Goal: Information Seeking & Learning: Learn about a topic

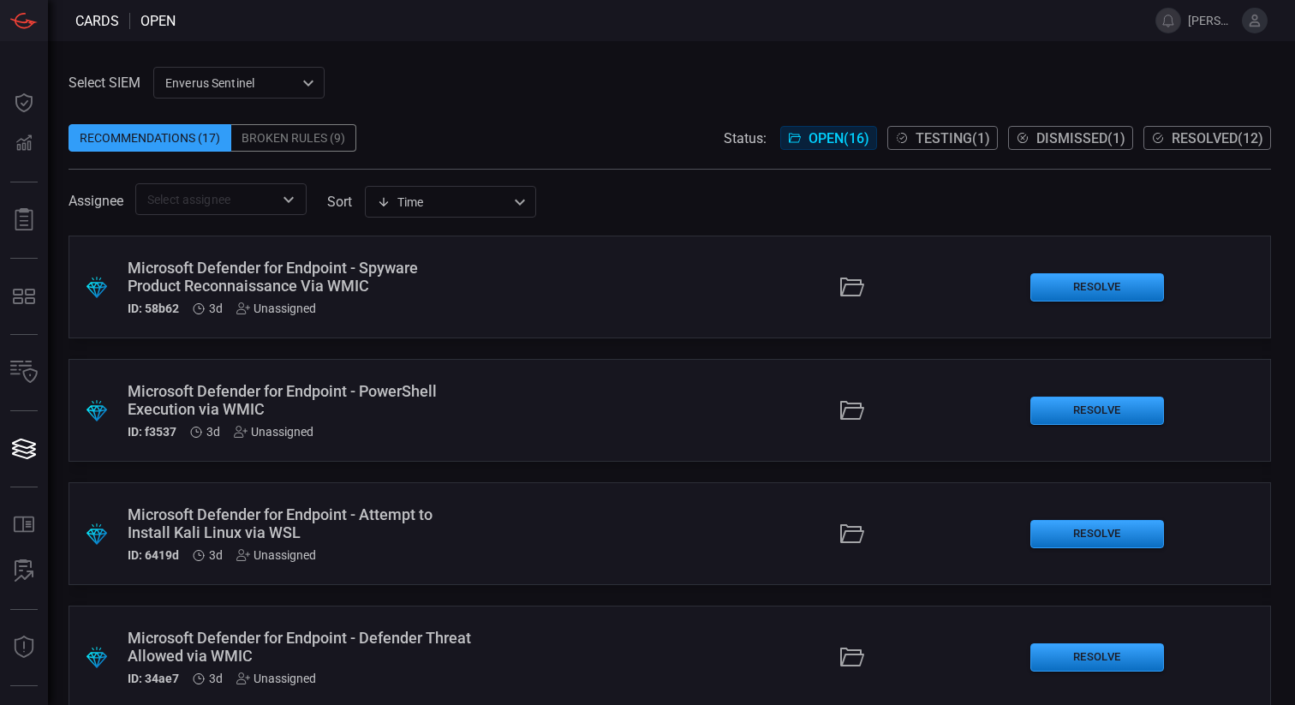
click at [283, 206] on icon "Open" at bounding box center [288, 199] width 21 height 21
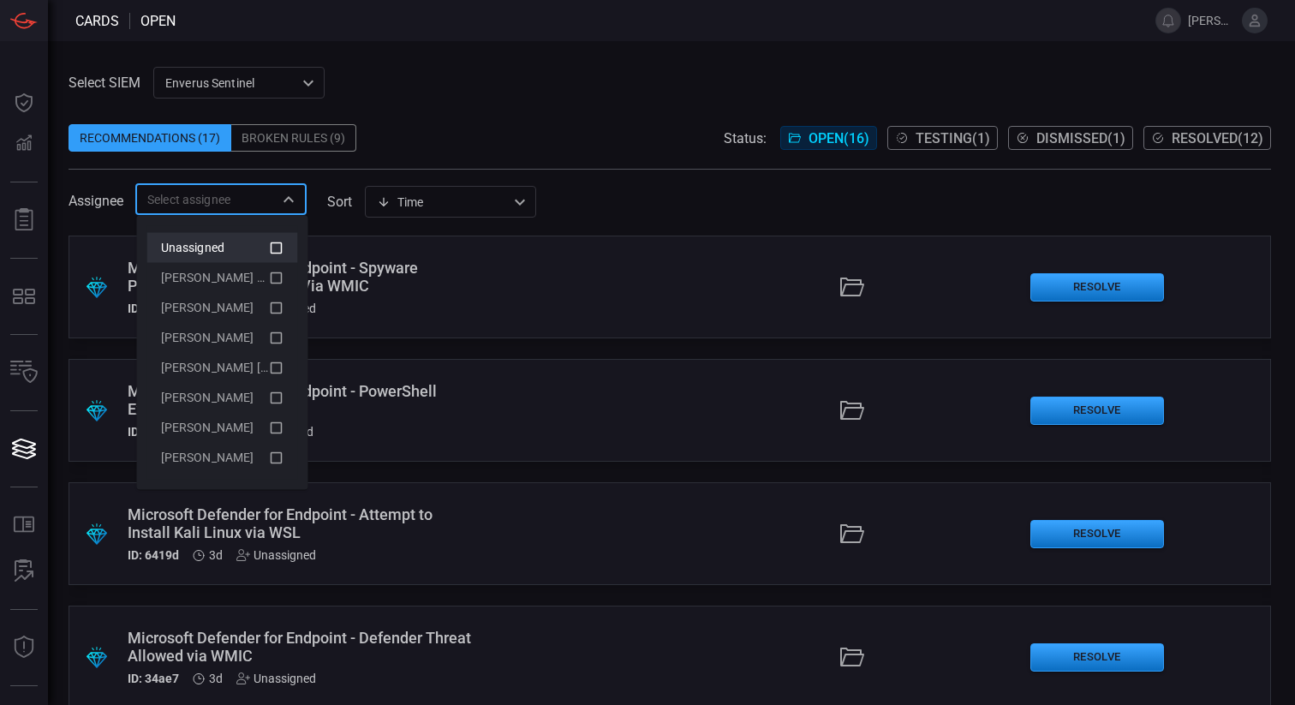
click at [247, 246] on div "Unassigned" at bounding box center [215, 248] width 108 height 18
click at [545, 116] on span at bounding box center [670, 111] width 1202 height 26
click at [269, 204] on input "text" at bounding box center [254, 198] width 39 height 21
click at [543, 56] on div "Select SIEM Enverus Sentinel c91b43ff-c123-4683-be2e-f803907a5556 ​ Recommendat…" at bounding box center [671, 373] width 1247 height 664
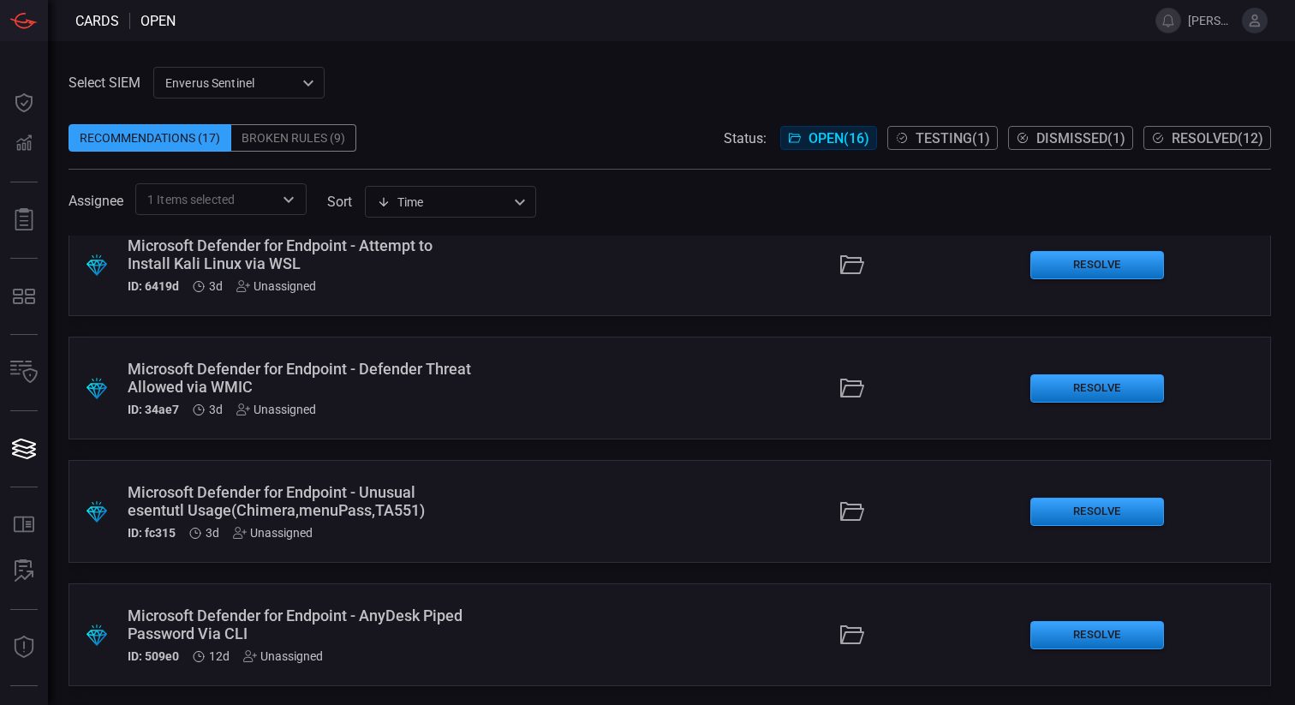
scroll to position [641, 0]
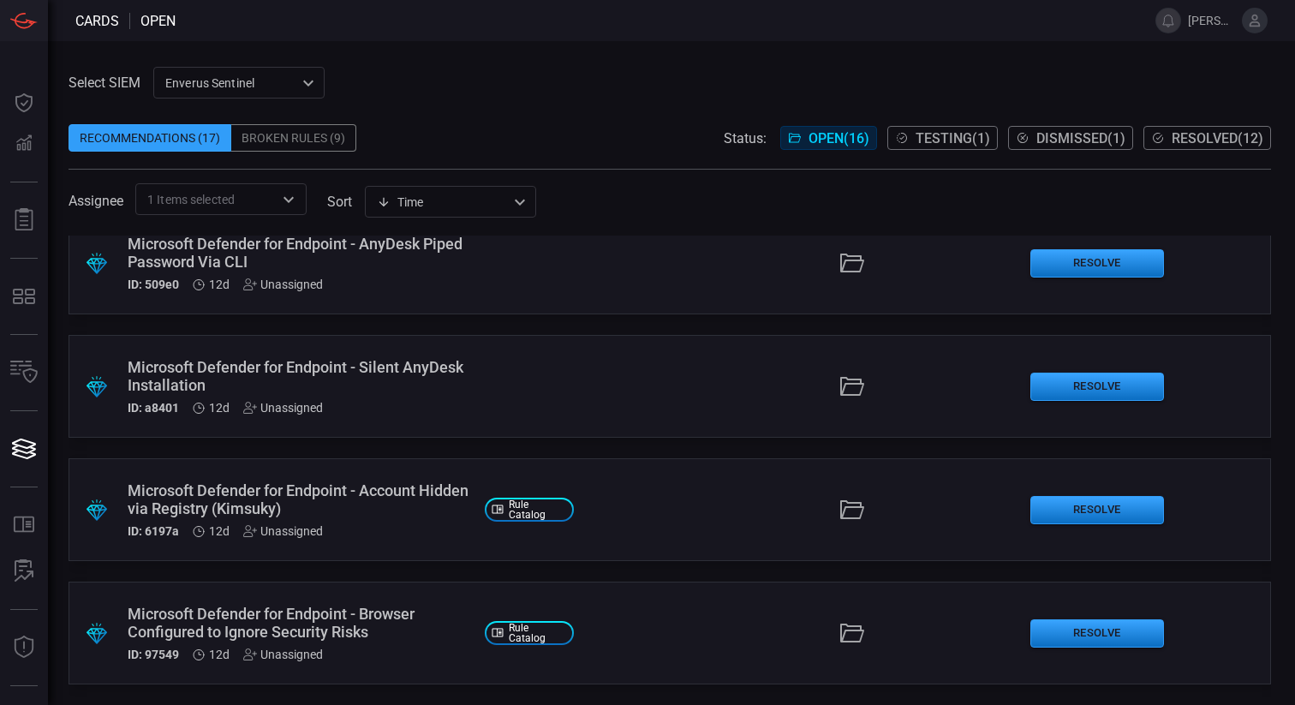
click at [255, 203] on input "text" at bounding box center [254, 198] width 39 height 21
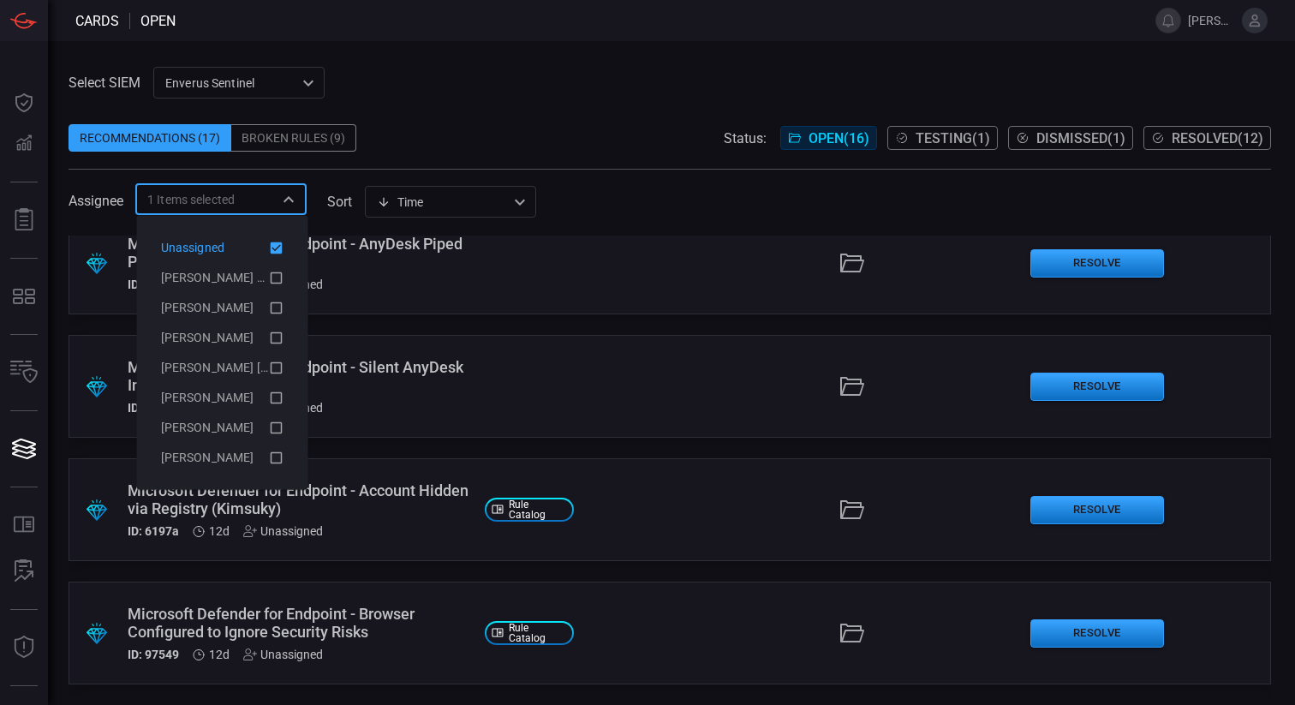
click at [272, 253] on icon at bounding box center [276, 247] width 15 height 21
click at [274, 248] on icon at bounding box center [276, 247] width 15 height 21
click at [491, 144] on div "Recommendations (17) Broken Rules (9) Status: Open ( 16 ) Testing ( 1 ) Dismiss…" at bounding box center [670, 137] width 1202 height 27
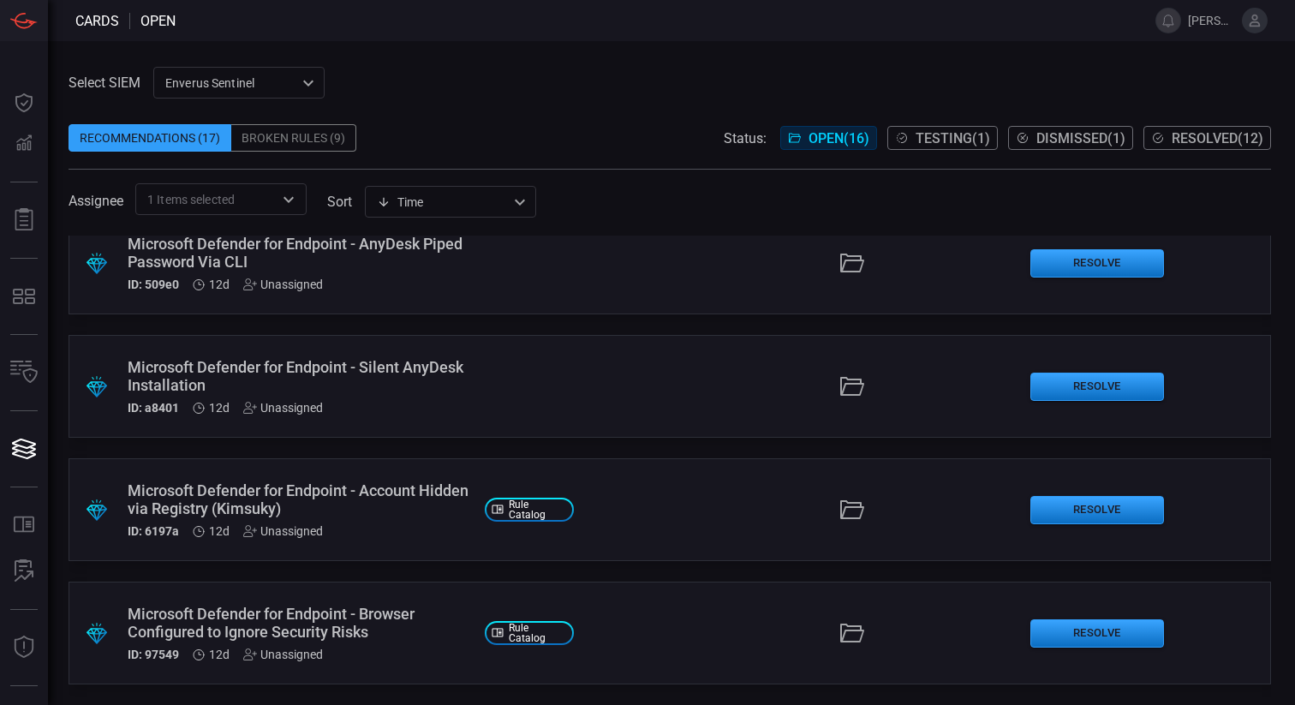
click at [280, 206] on icon "Open" at bounding box center [288, 199] width 21 height 21
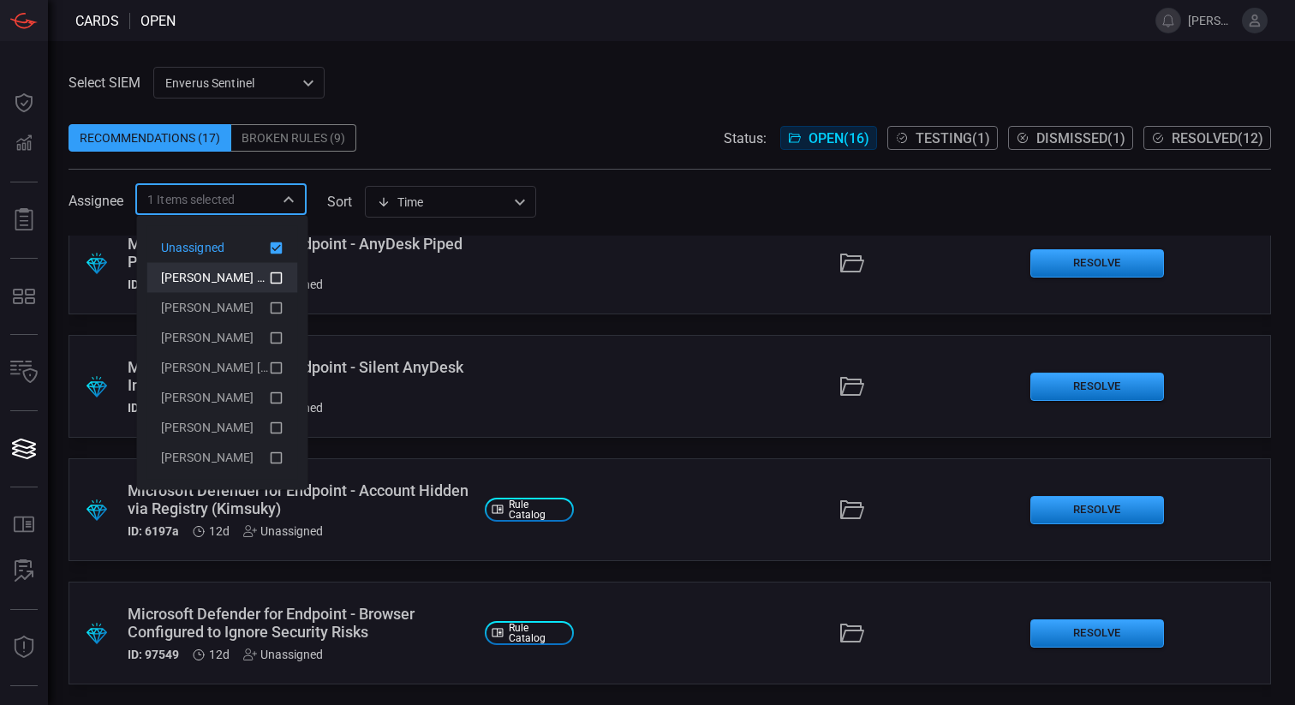
click at [269, 282] on icon at bounding box center [276, 277] width 15 height 21
click at [274, 252] on icon at bounding box center [277, 248] width 12 height 12
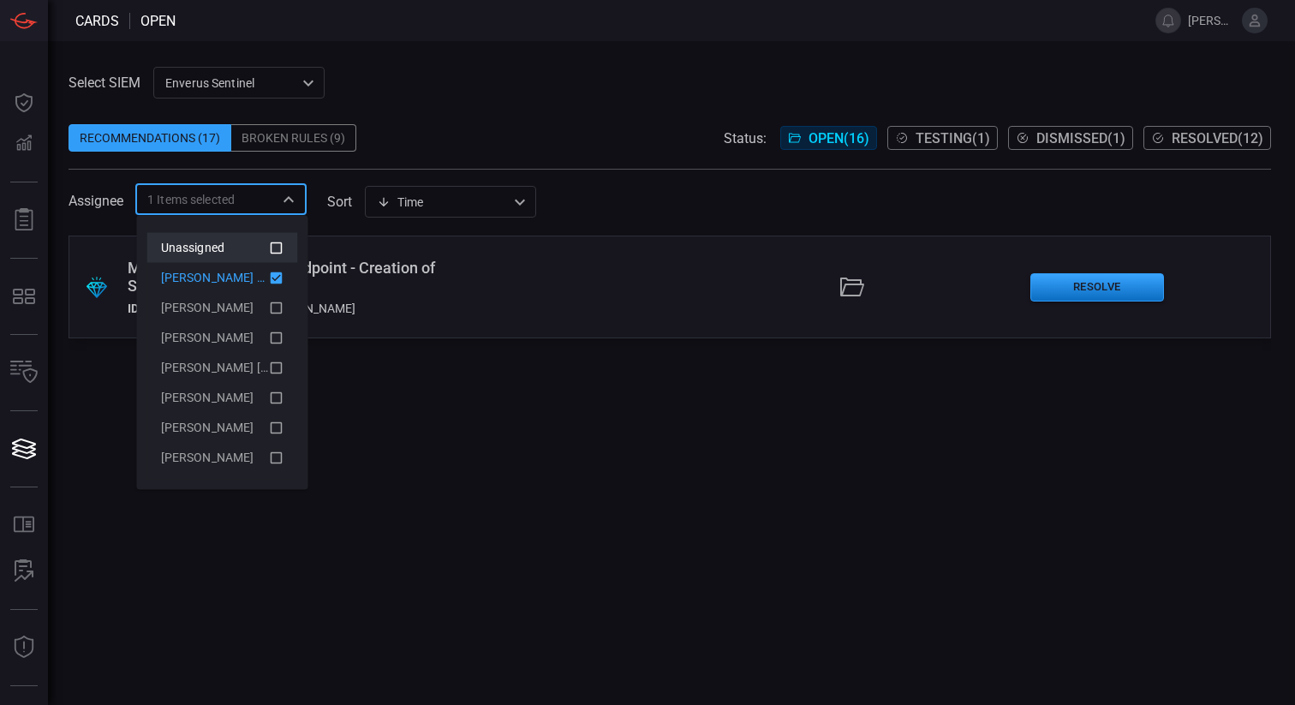
scroll to position [0, 0]
click at [522, 142] on div "Recommendations (17) Broken Rules (9) Status: Open ( 16 ) Testing ( 1 ) Dismiss…" at bounding box center [670, 137] width 1202 height 27
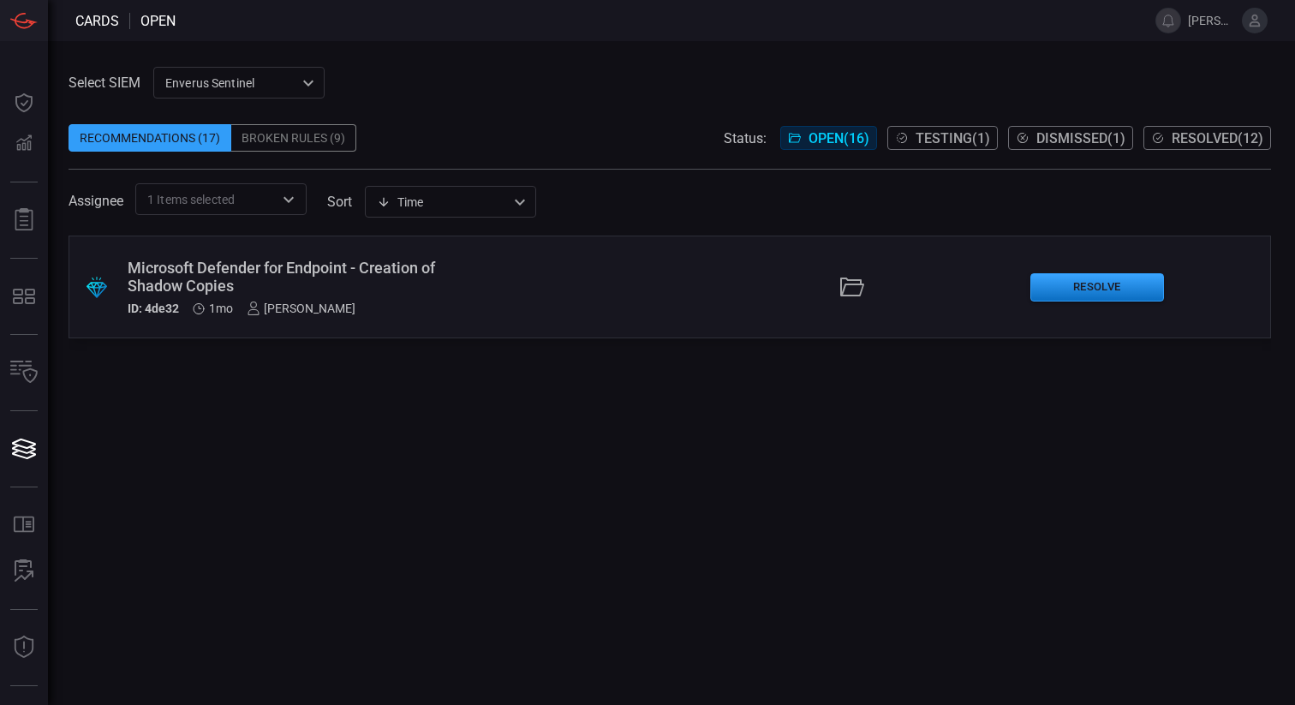
click at [948, 128] on button "Testing ( 1 )" at bounding box center [942, 138] width 110 height 24
click at [301, 265] on div "Microsoft Defender for Endpoint - Email Sent Using Powershell" at bounding box center [299, 277] width 343 height 36
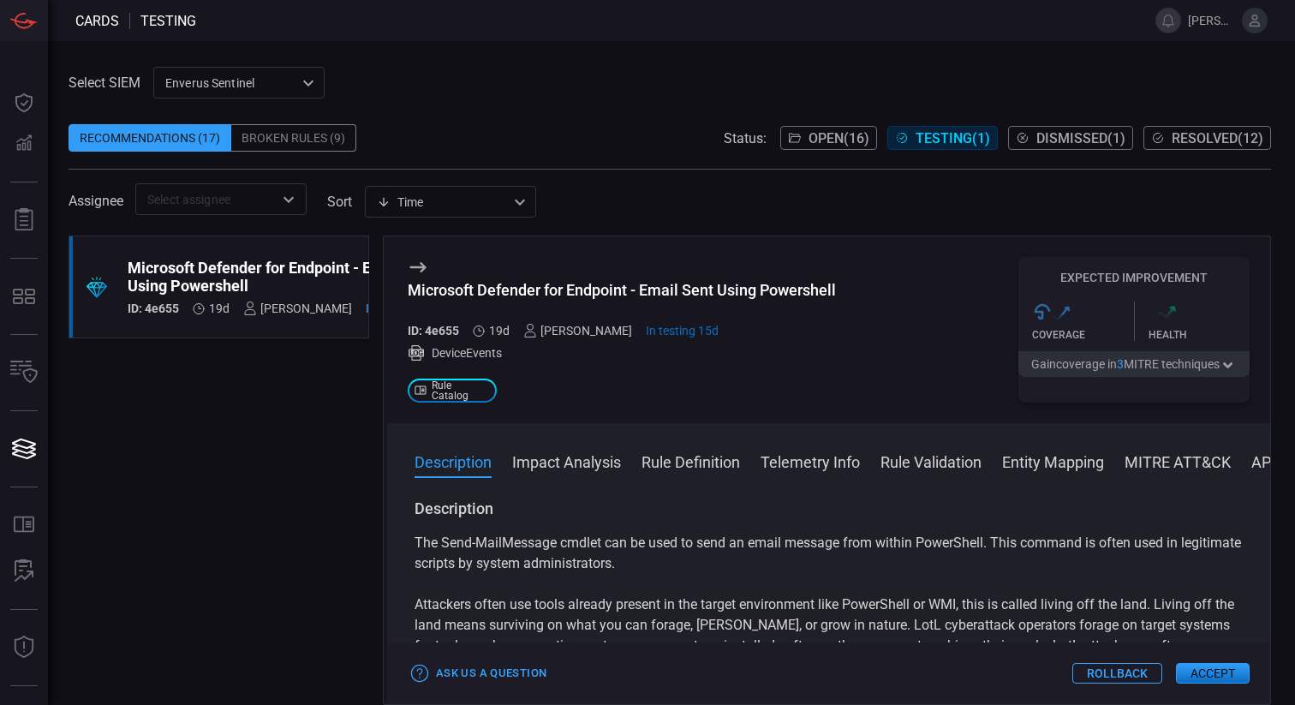
click at [725, 461] on button "Rule Definition" at bounding box center [690, 460] width 98 height 21
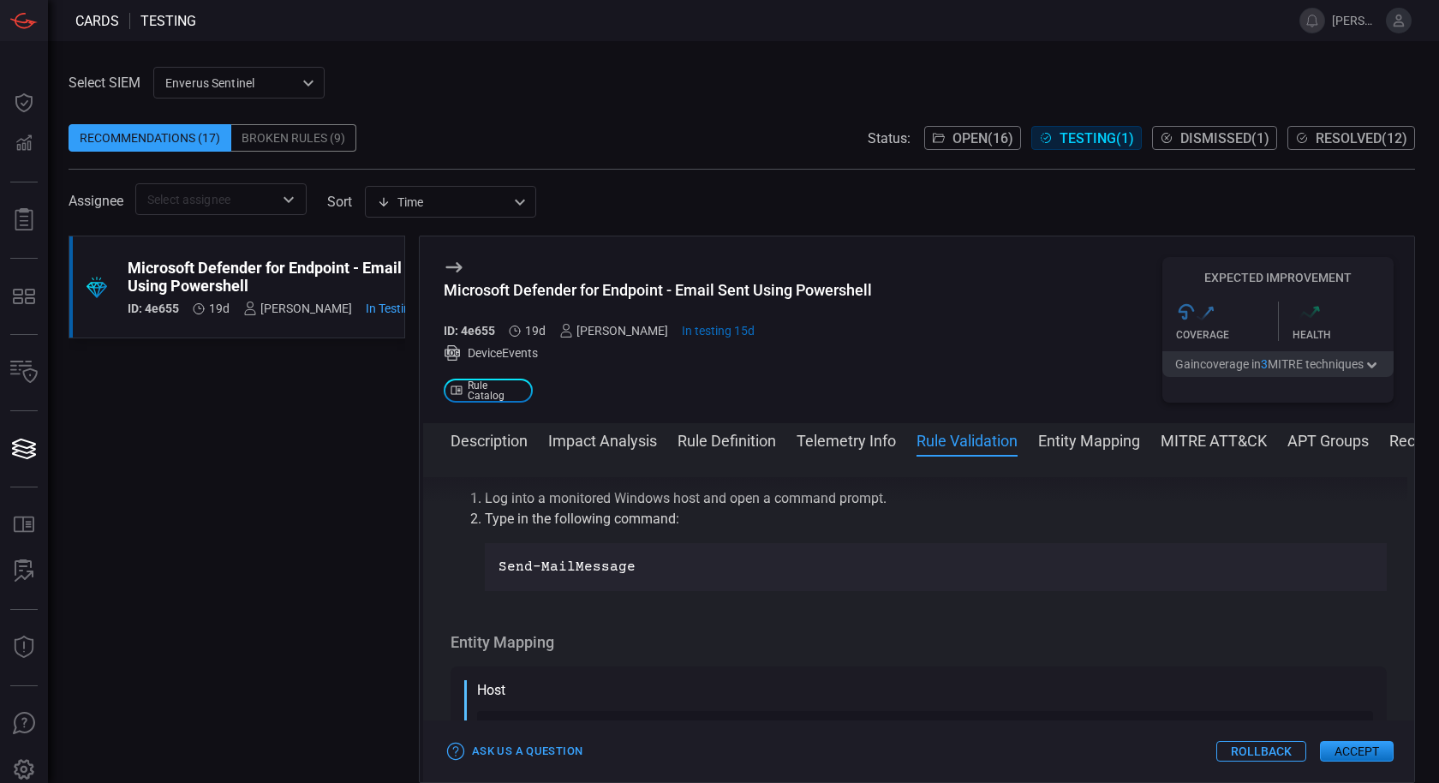
scroll to position [2669, 0]
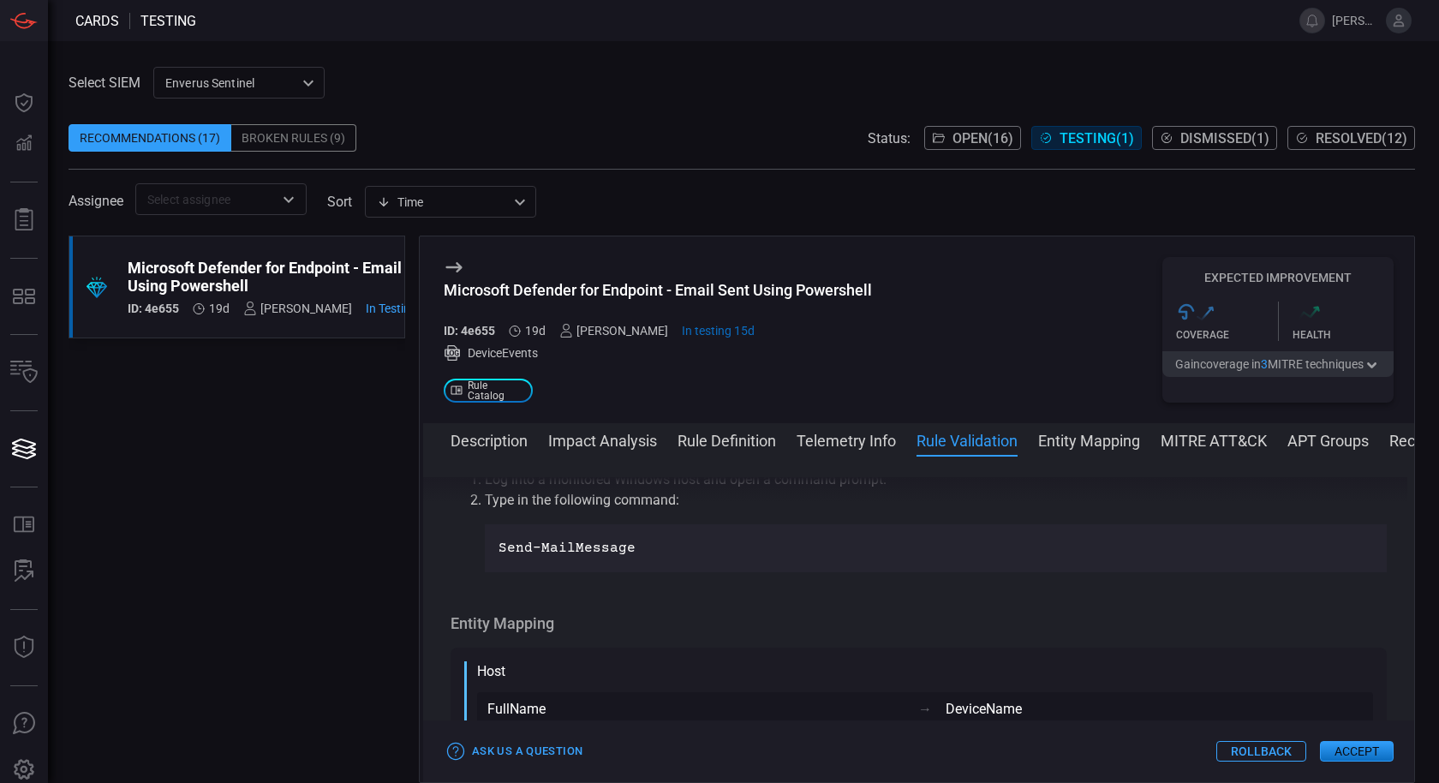
click at [748, 438] on button "Rule Definition" at bounding box center [726, 439] width 98 height 21
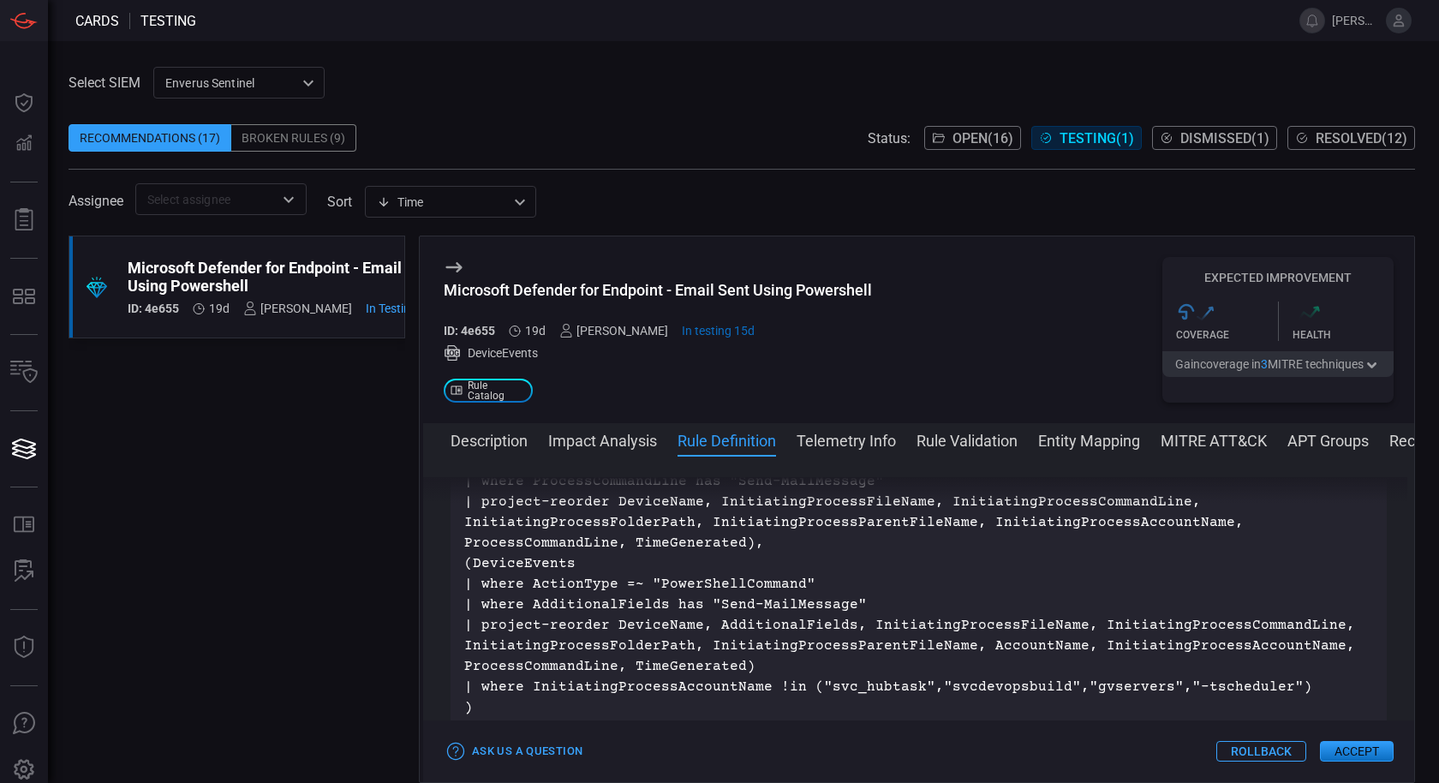
scroll to position [2257, 0]
drag, startPoint x: 808, startPoint y: 677, endPoint x: 910, endPoint y: 677, distance: 101.9
click at [910, 677] on p "(union isfuzzy=true (DeviceProcessEvents | where ProcessCommandLine has "Send-M…" at bounding box center [918, 570] width 909 height 288
click at [1206, 674] on p "(union isfuzzy=true (DeviceProcessEvents | where ProcessCommandLine has "Send-M…" at bounding box center [918, 570] width 909 height 288
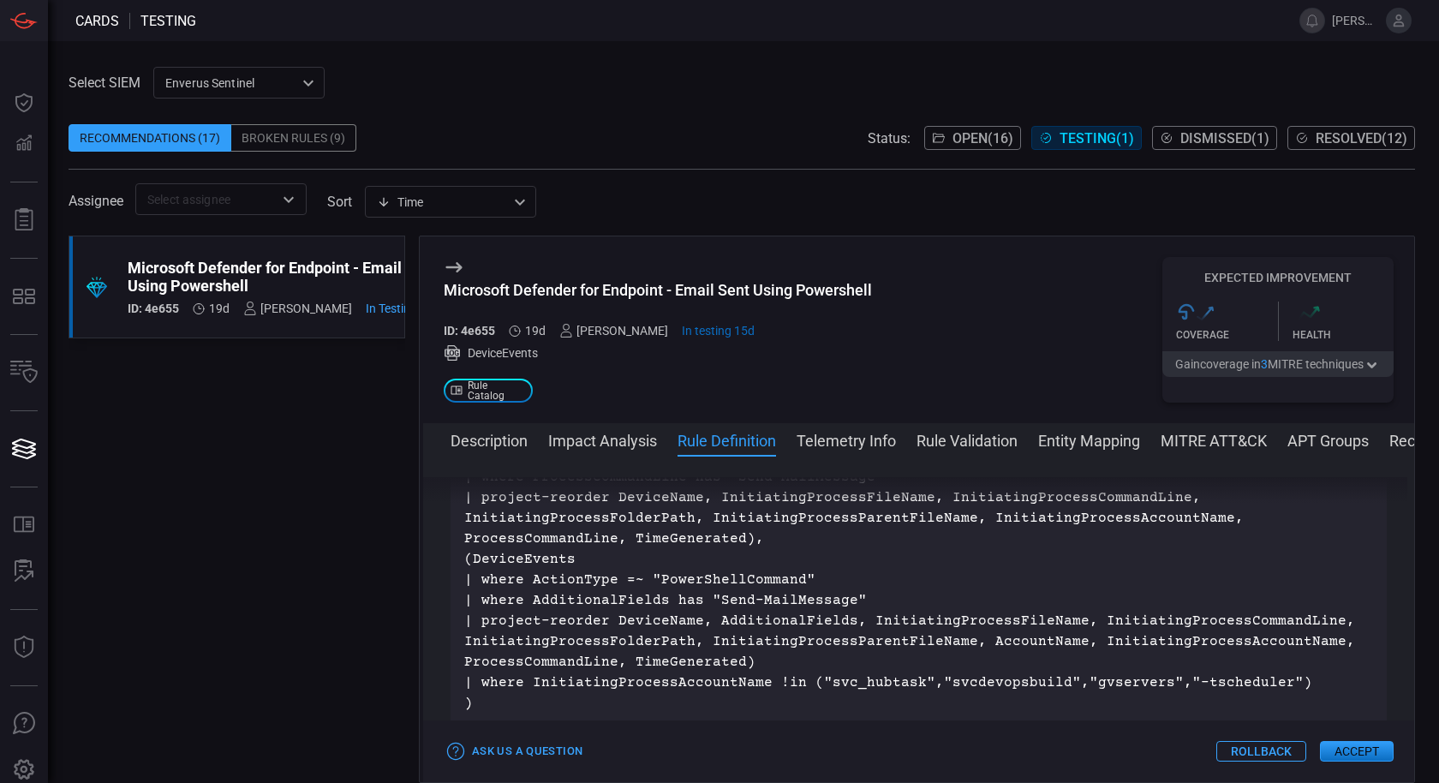
click at [1104, 676] on p "(union isfuzzy=true (DeviceProcessEvents | where ProcessCommandLine has "Send-M…" at bounding box center [918, 570] width 909 height 288
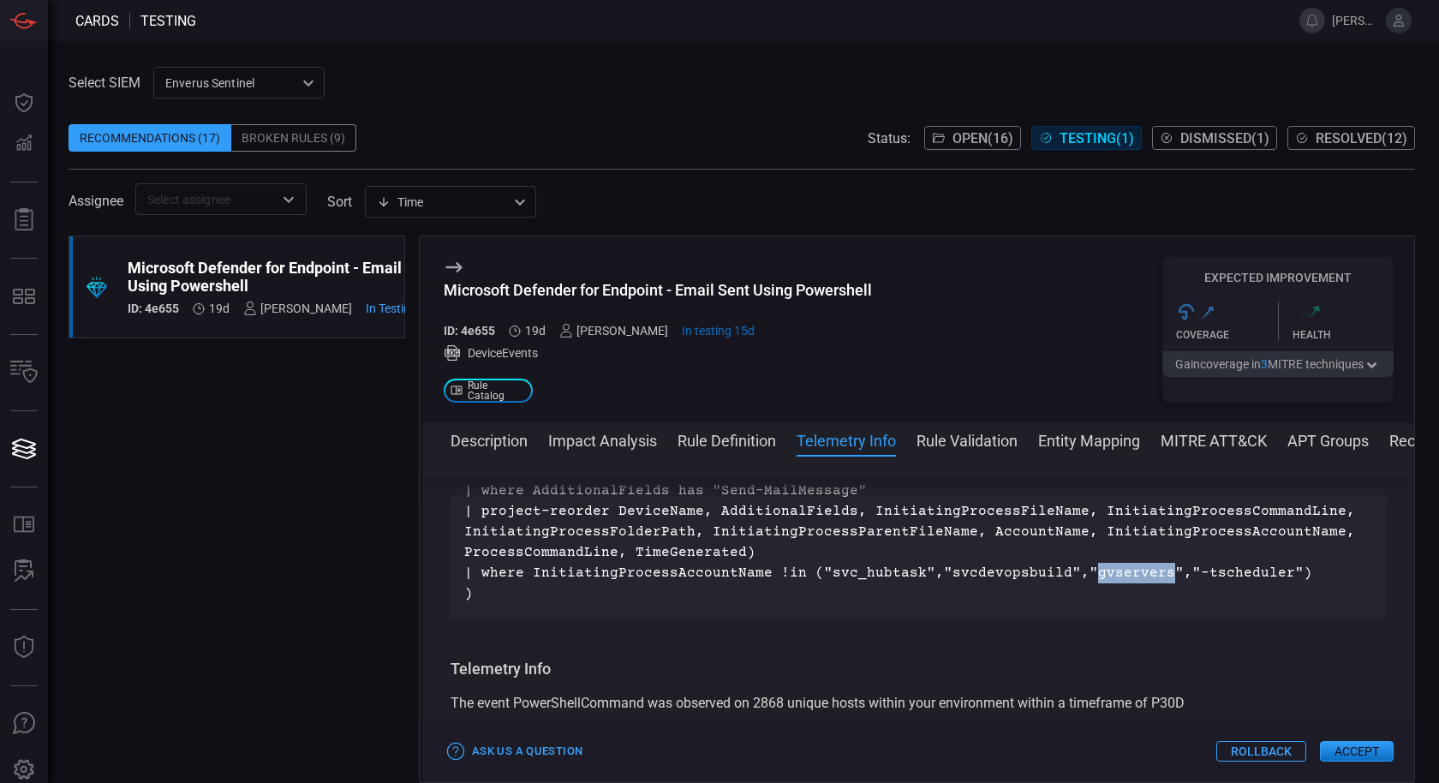
scroll to position [2366, 0]
click at [892, 573] on p "(union isfuzzy=true (DeviceProcessEvents | where ProcessCommandLine has "Send-M…" at bounding box center [918, 461] width 909 height 288
click at [963, 575] on p "(union isfuzzy=true (DeviceProcessEvents | where ProcessCommandLine has "Send-M…" at bounding box center [918, 461] width 909 height 288
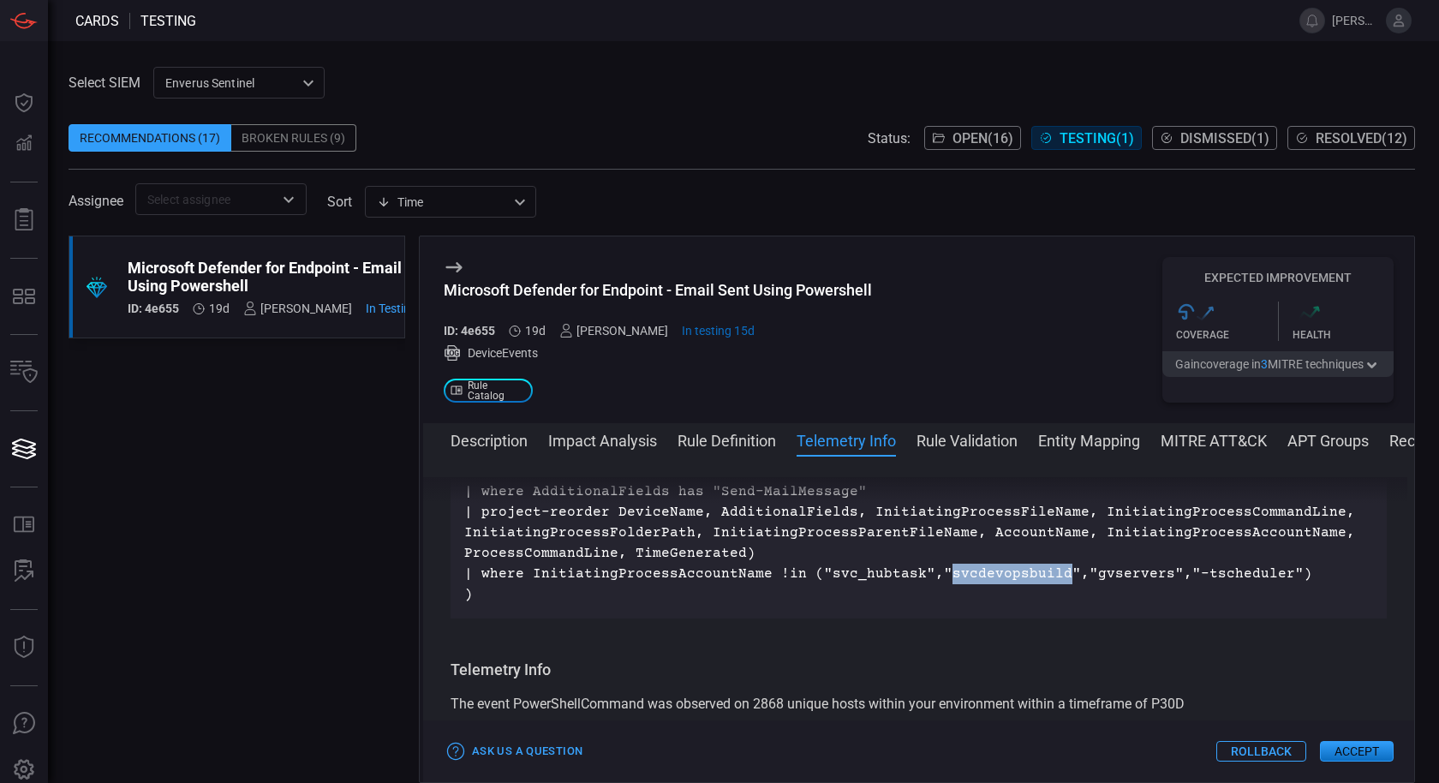
click at [1294, 704] on button "Accept" at bounding box center [1357, 751] width 74 height 21
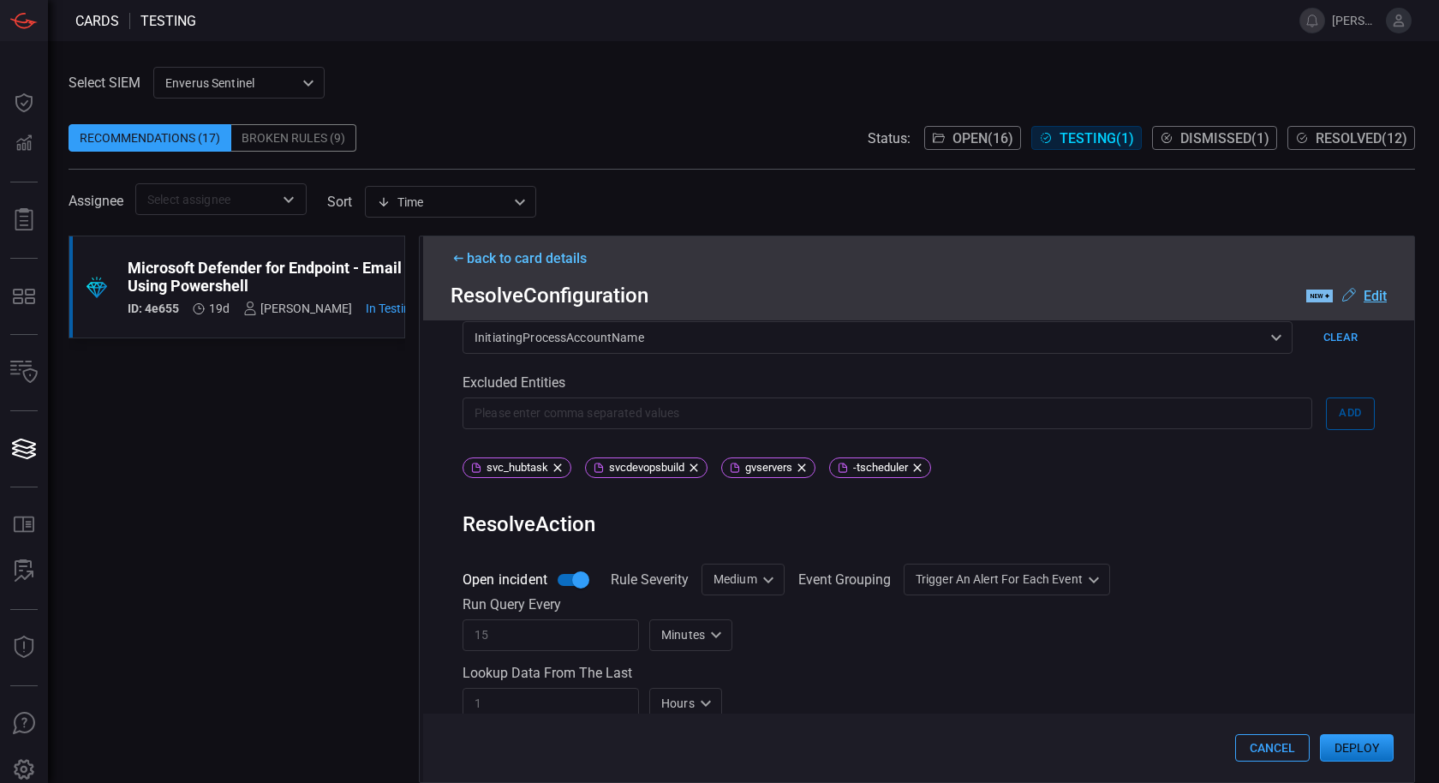
scroll to position [639, 0]
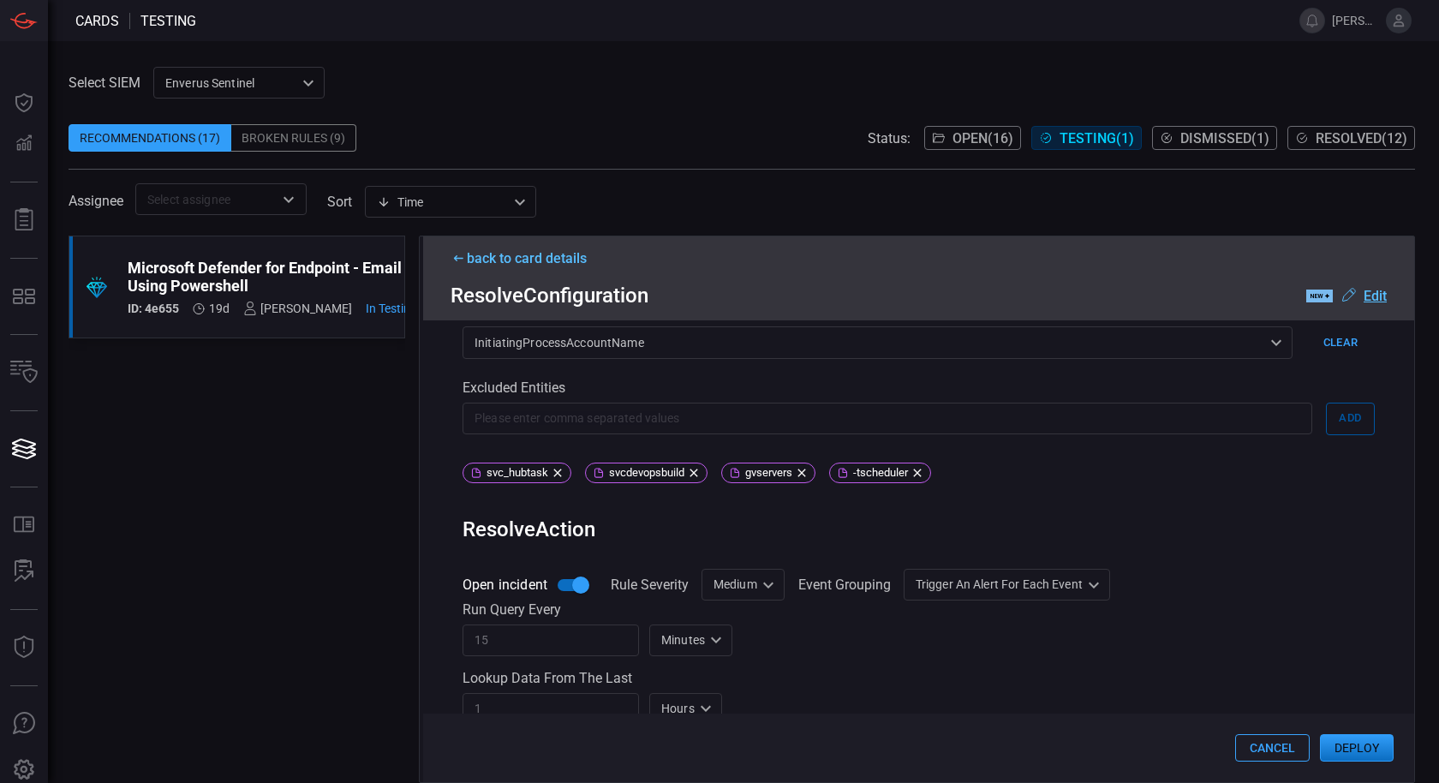
click at [1294, 704] on button "Deploy" at bounding box center [1357, 747] width 74 height 27
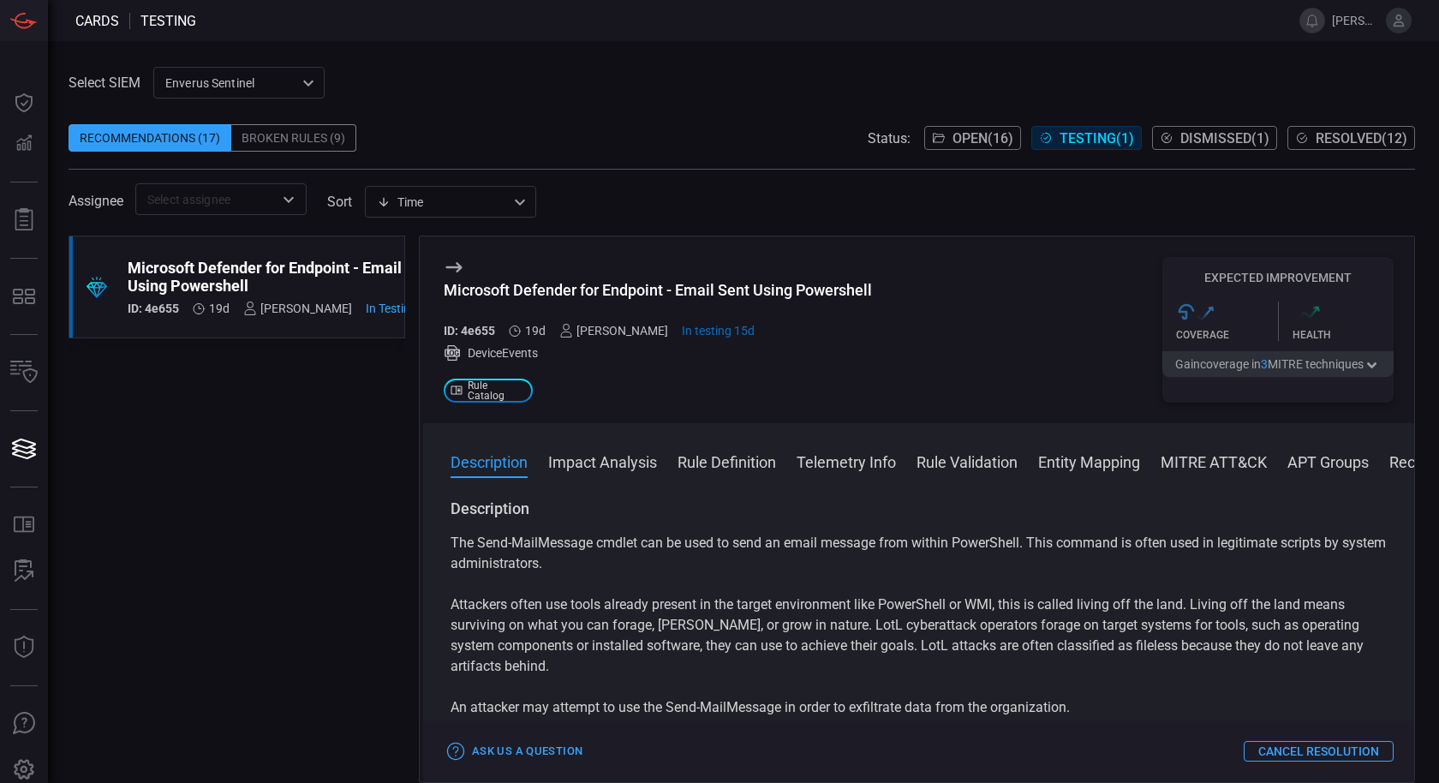
scroll to position [34, 0]
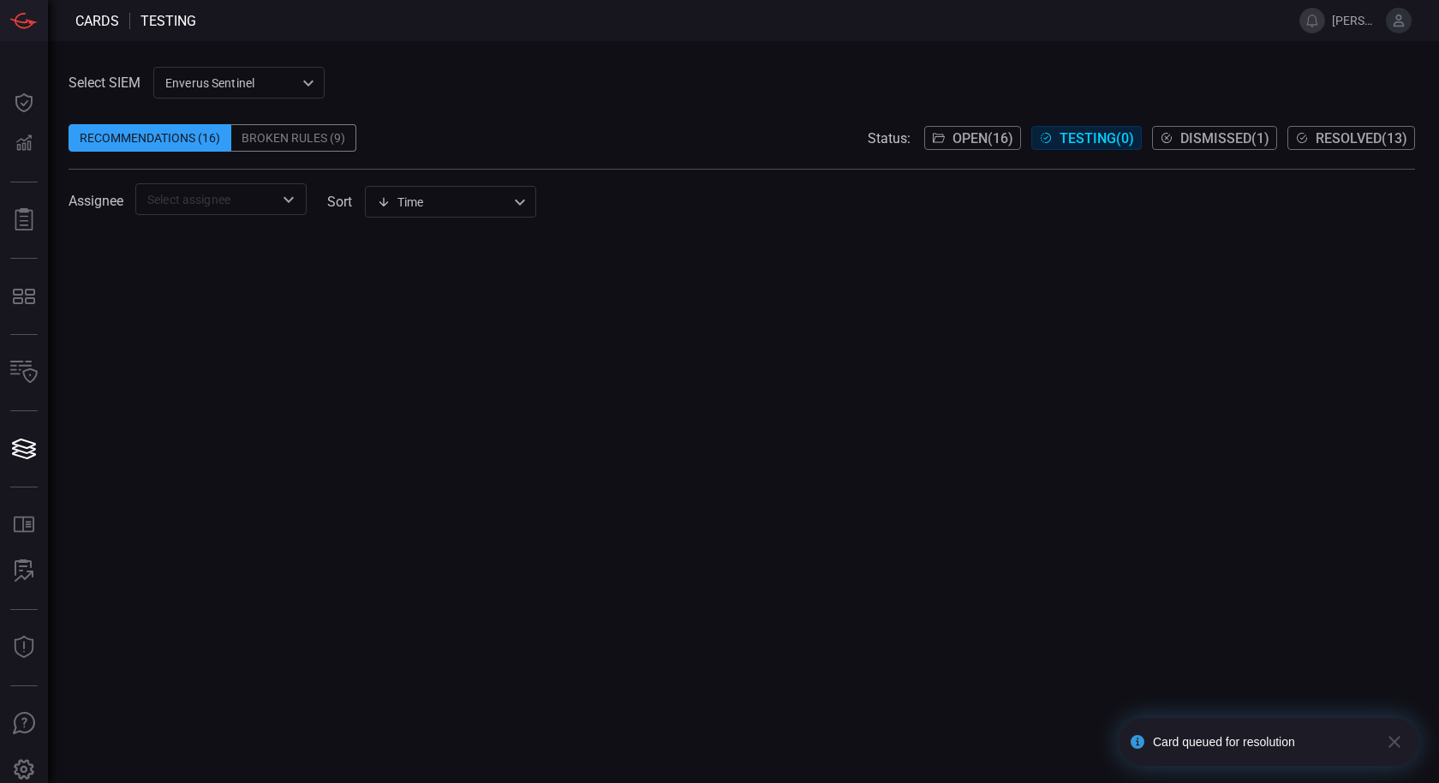
click at [969, 134] on span "Open ( 16 )" at bounding box center [982, 138] width 61 height 16
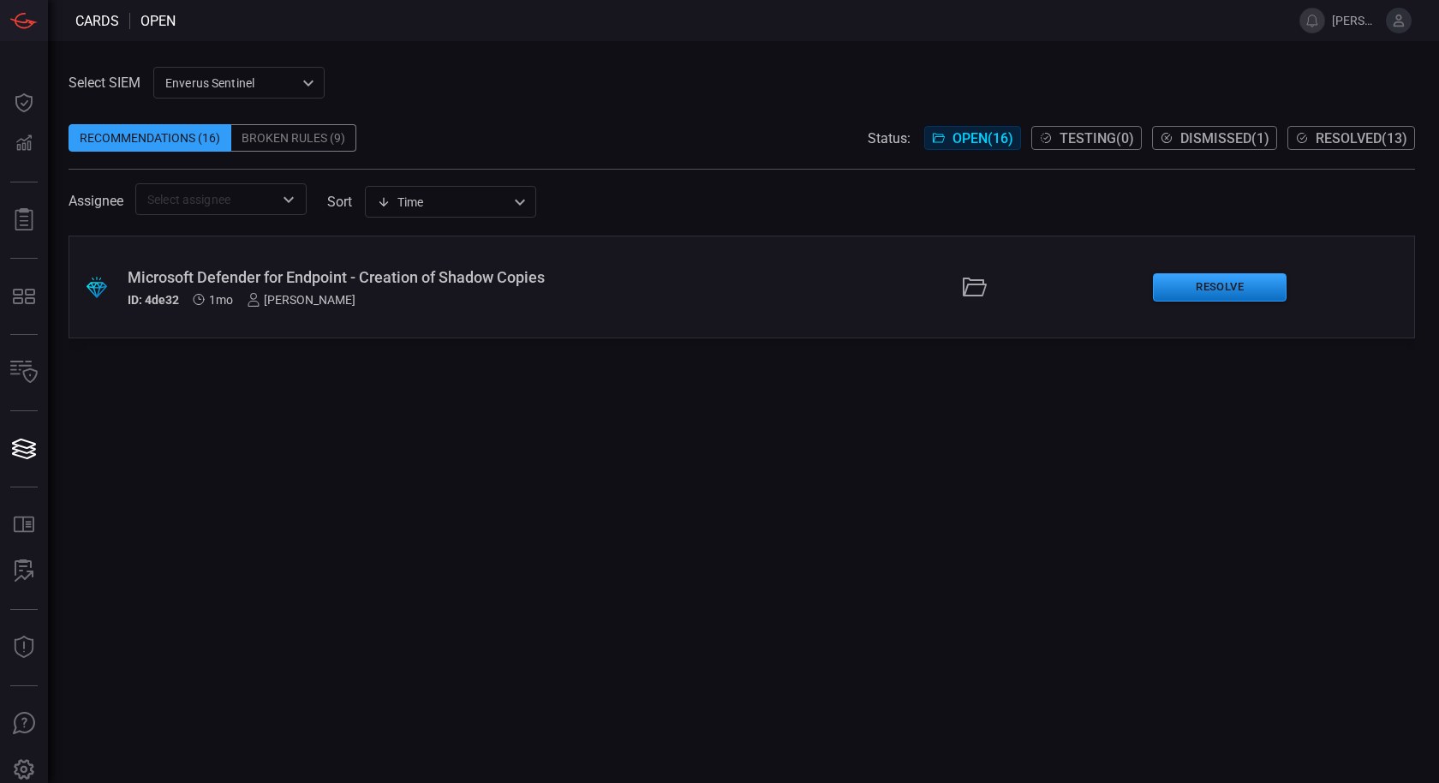
click at [368, 295] on div "ID: 4de32 1mo [PERSON_NAME]" at bounding box center [341, 300] width 427 height 14
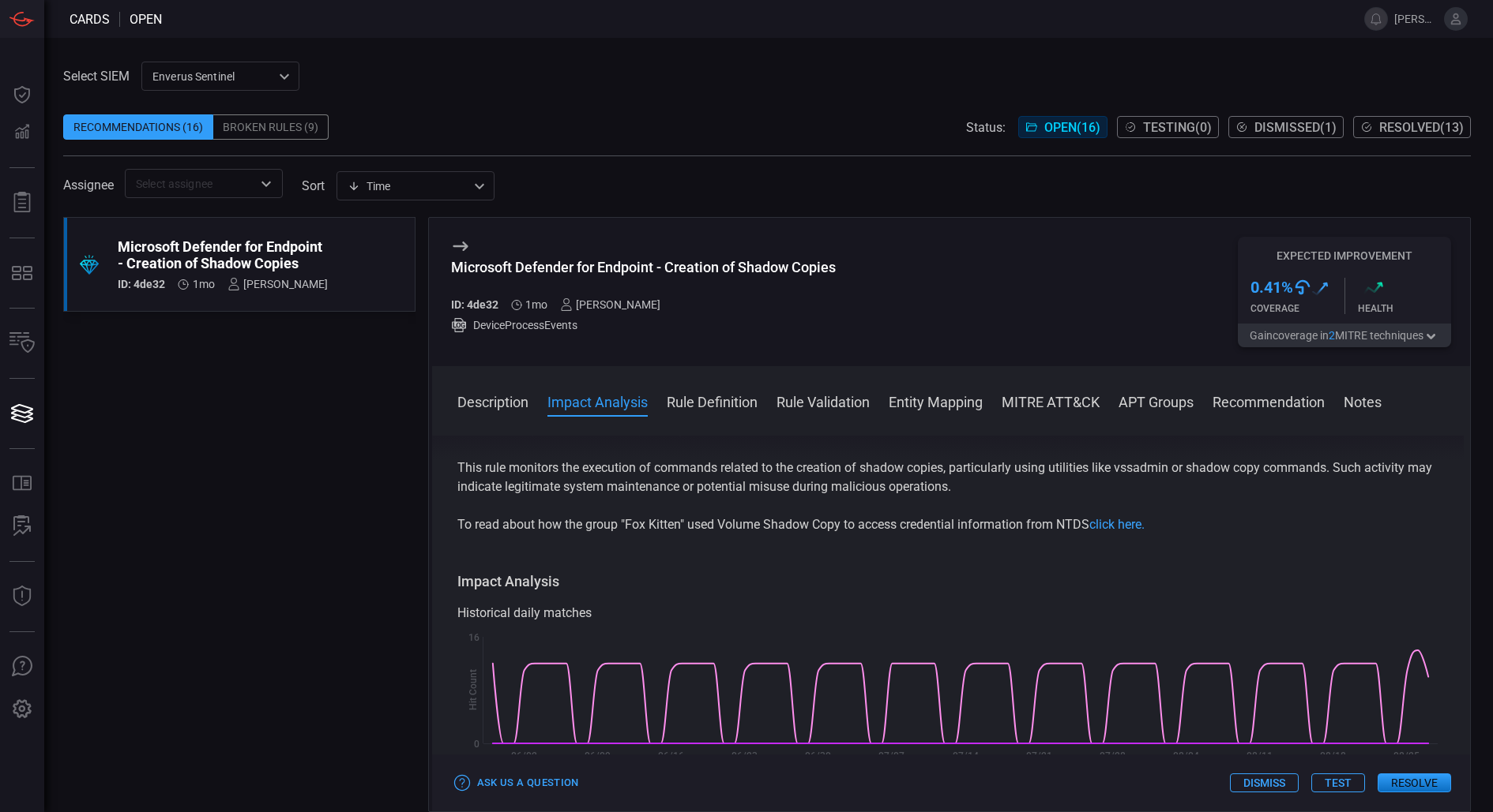
scroll to position [83, 0]
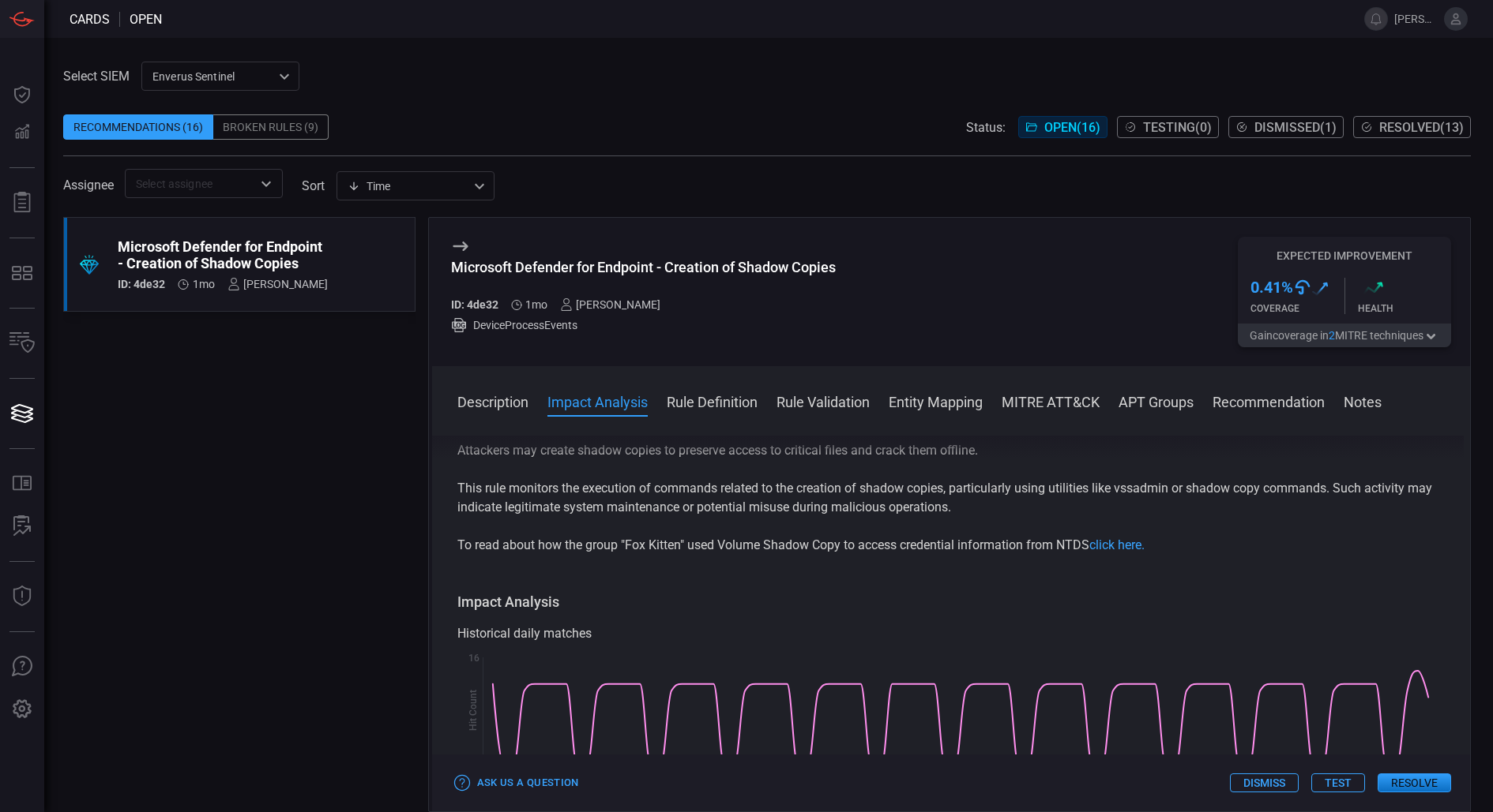
click at [739, 403] on button "Rule Definition" at bounding box center [712, 401] width 90 height 19
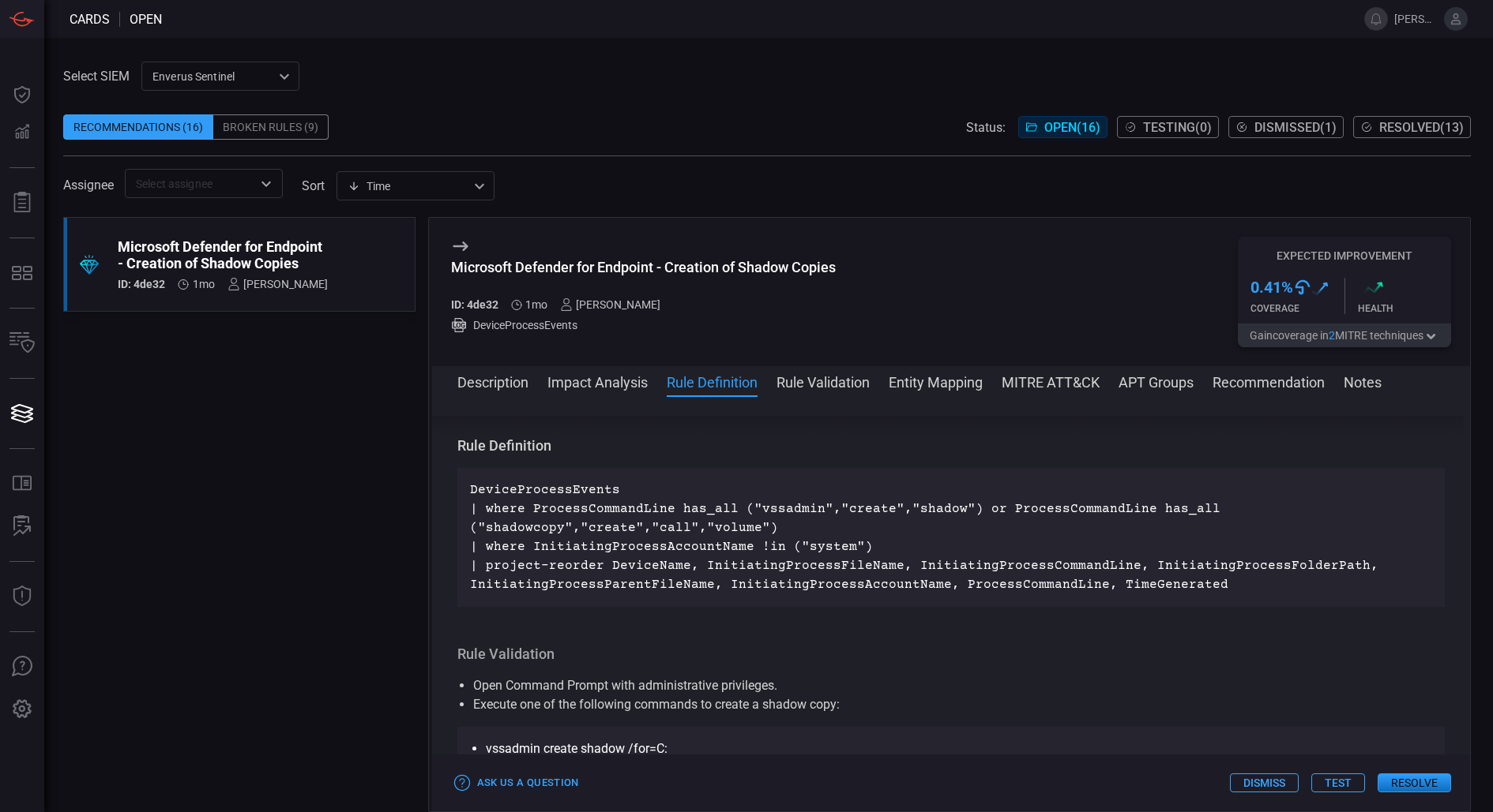
scroll to position [532, 0]
click at [600, 382] on button "Impact Analysis" at bounding box center [597, 381] width 101 height 19
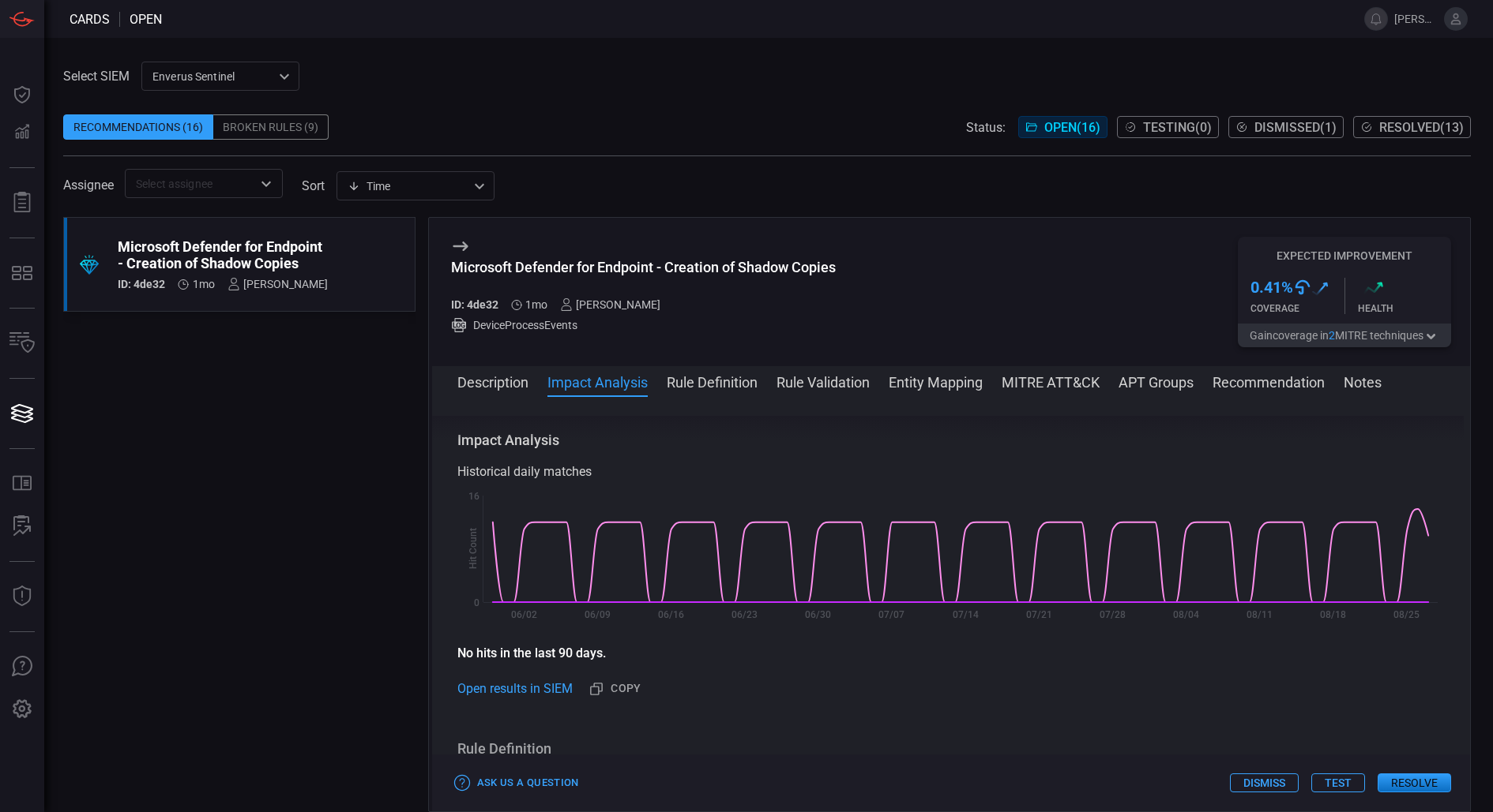
scroll to position [223, 0]
click at [741, 377] on button "Rule Definition" at bounding box center [712, 381] width 90 height 19
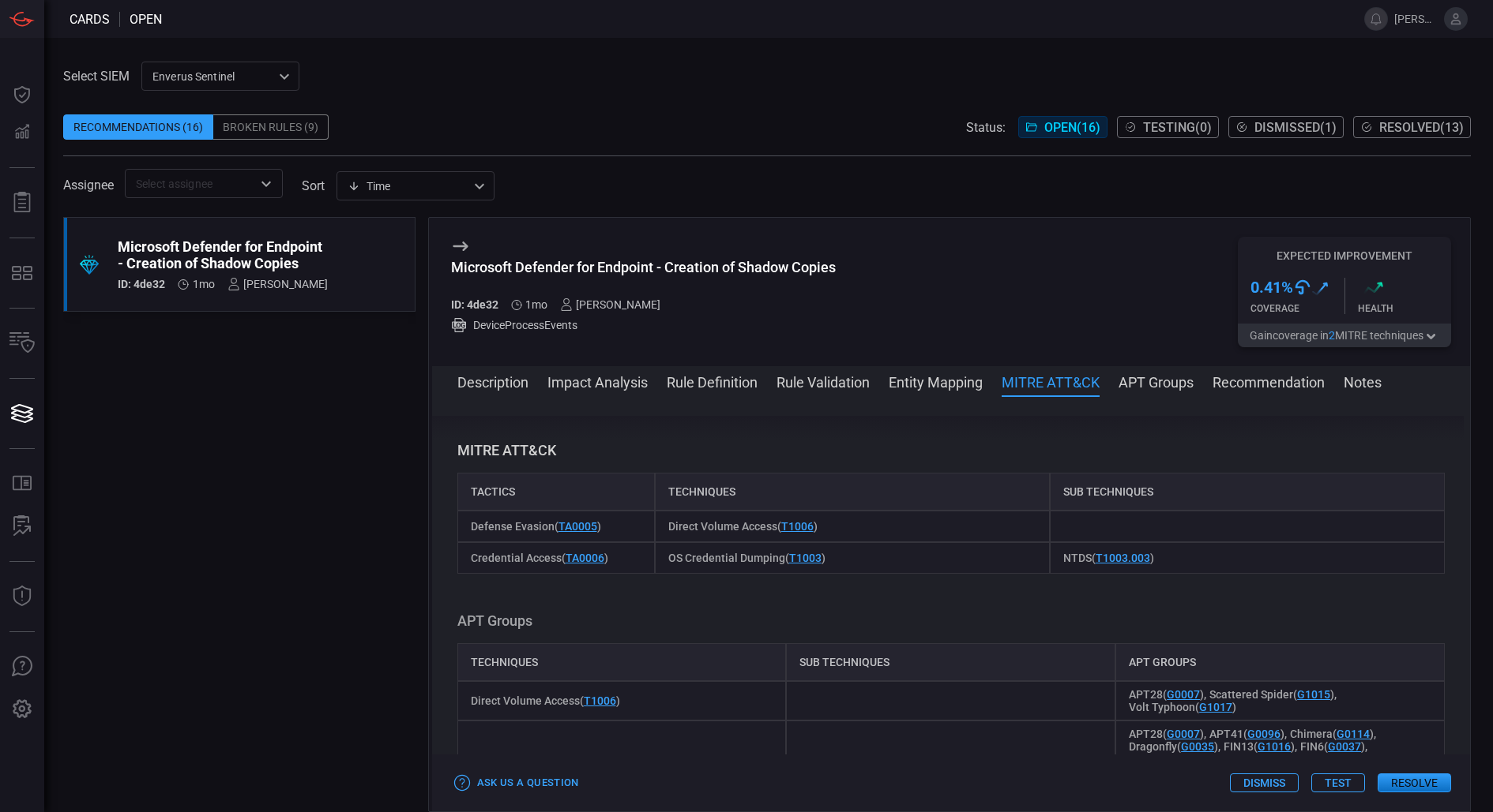
scroll to position [1184, 0]
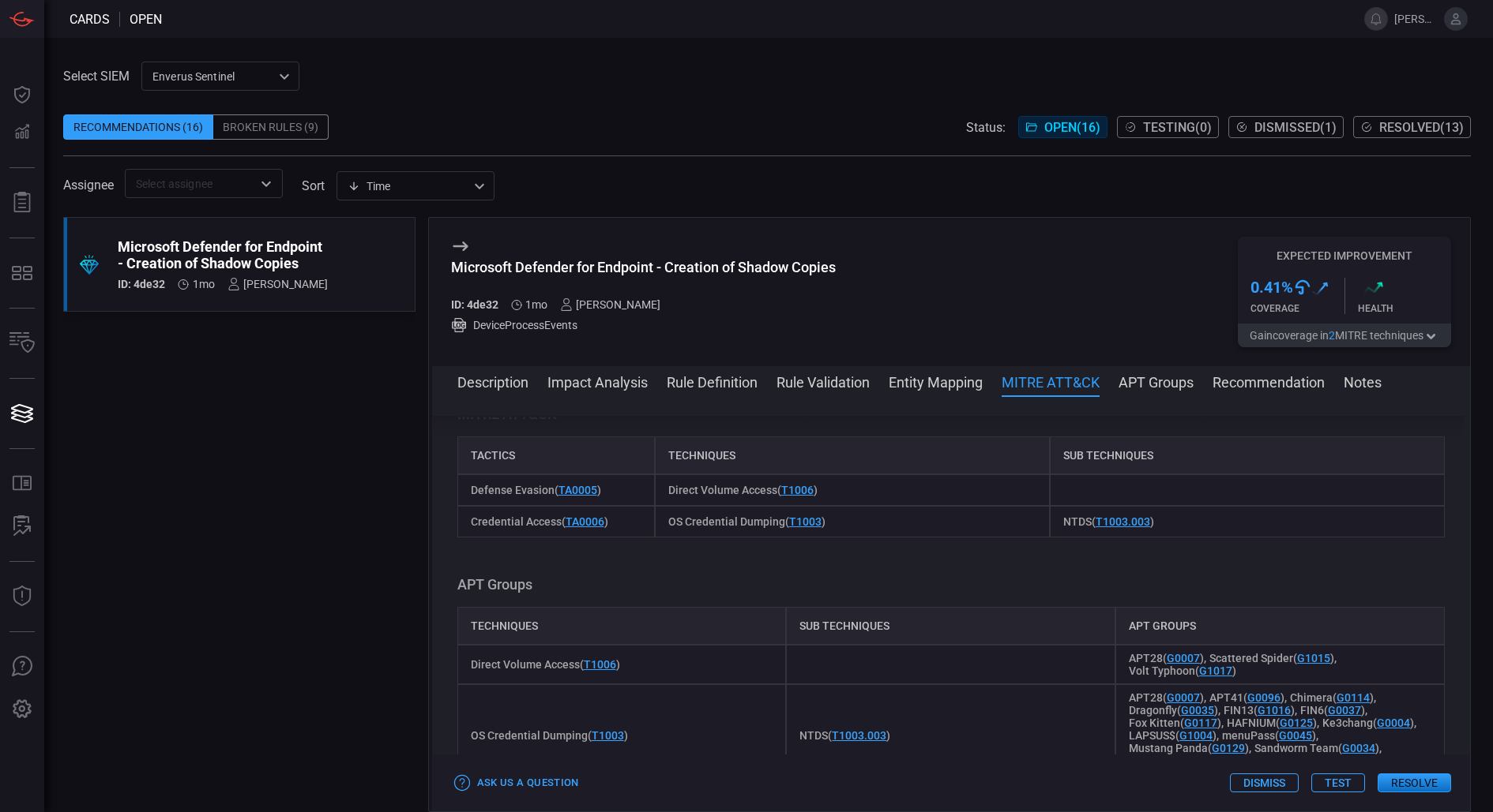
click at [762, 381] on div "Description Impact Analysis Rule Definition Rule Validation Entity Mapping MITR…" at bounding box center [964, 381] width 1013 height 19
click at [741, 383] on button "Rule Definition" at bounding box center [712, 381] width 90 height 19
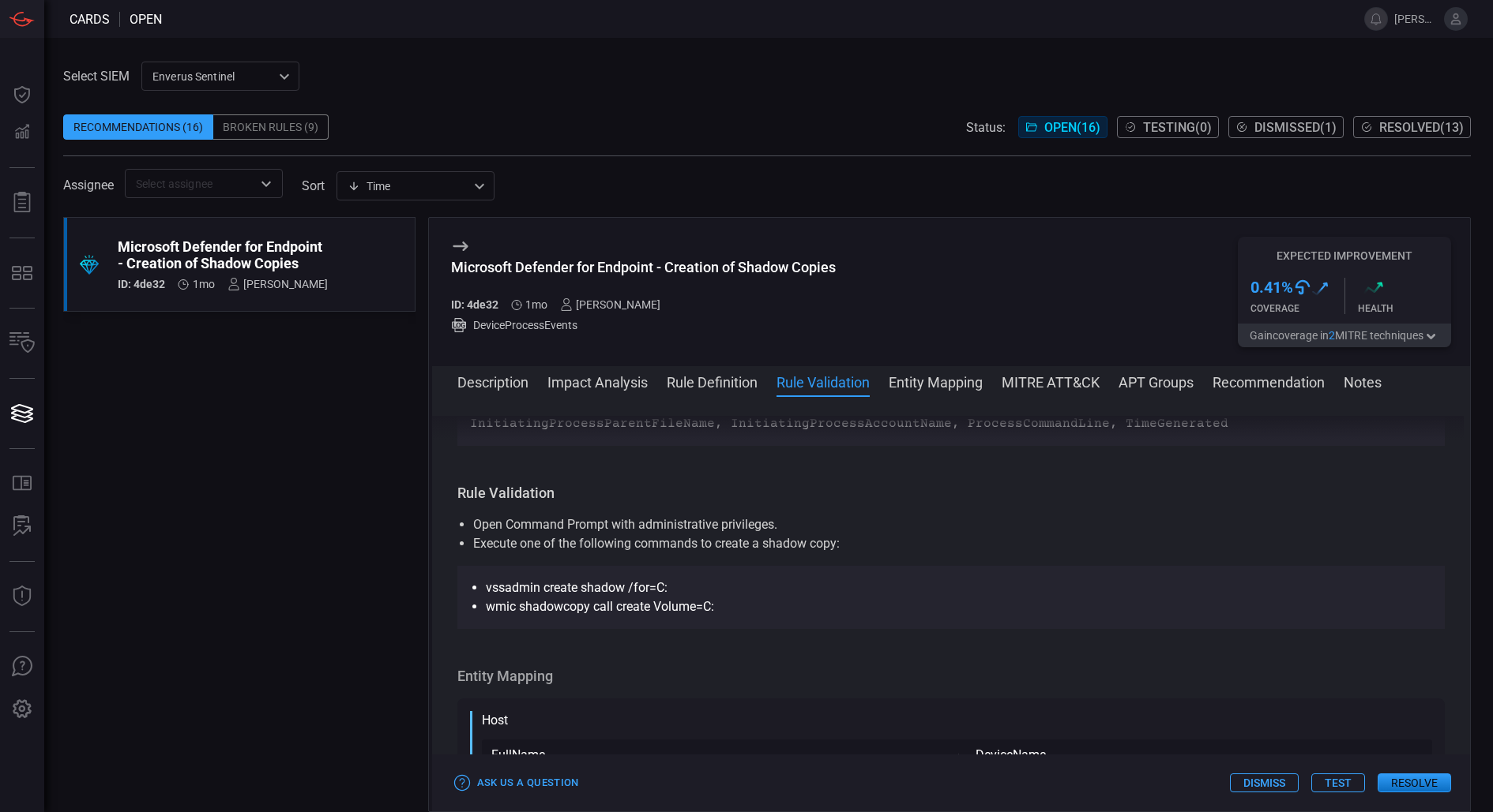
scroll to position [687, 0]
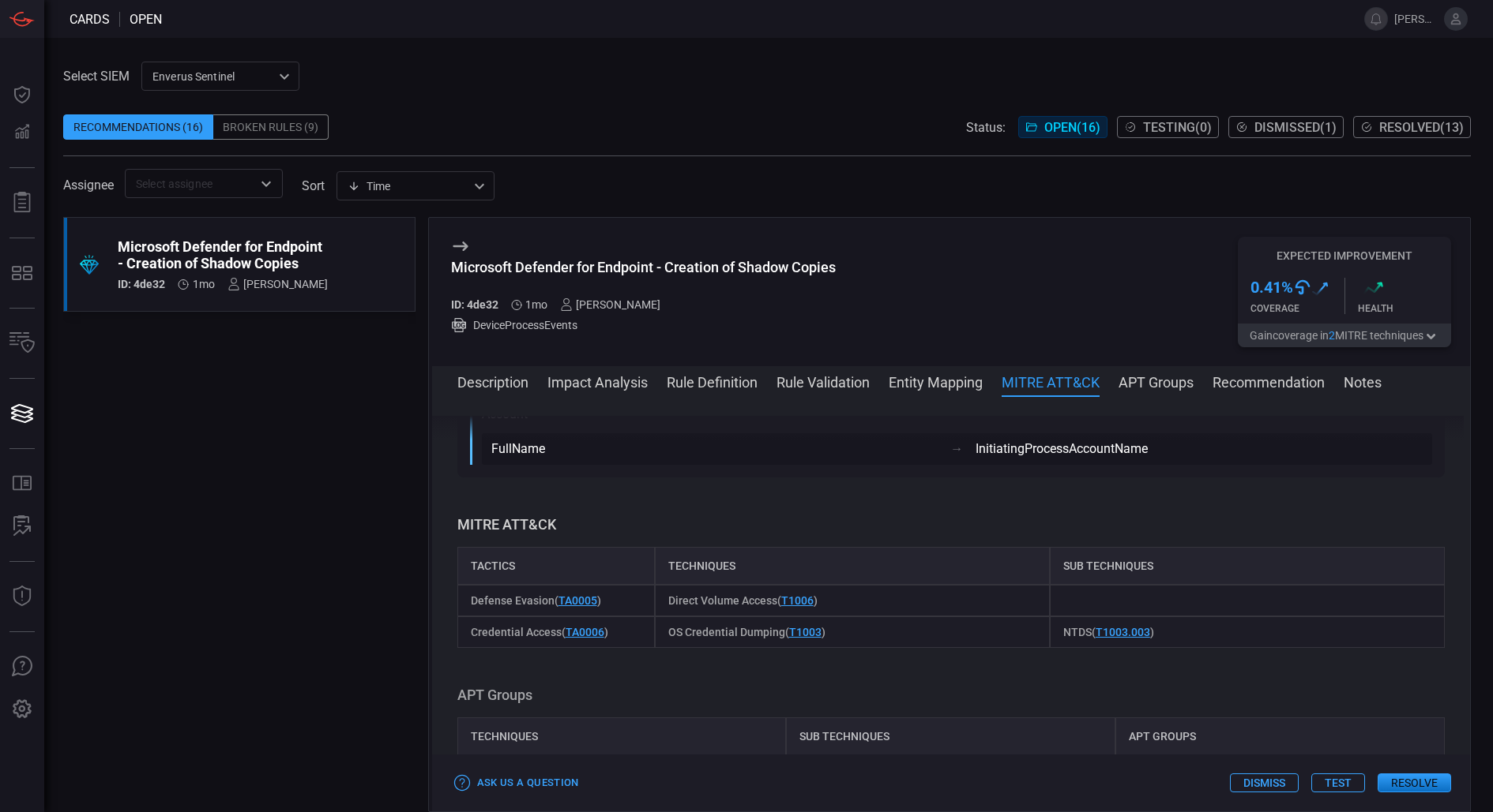
click at [723, 376] on button "Rule Definition" at bounding box center [712, 381] width 90 height 19
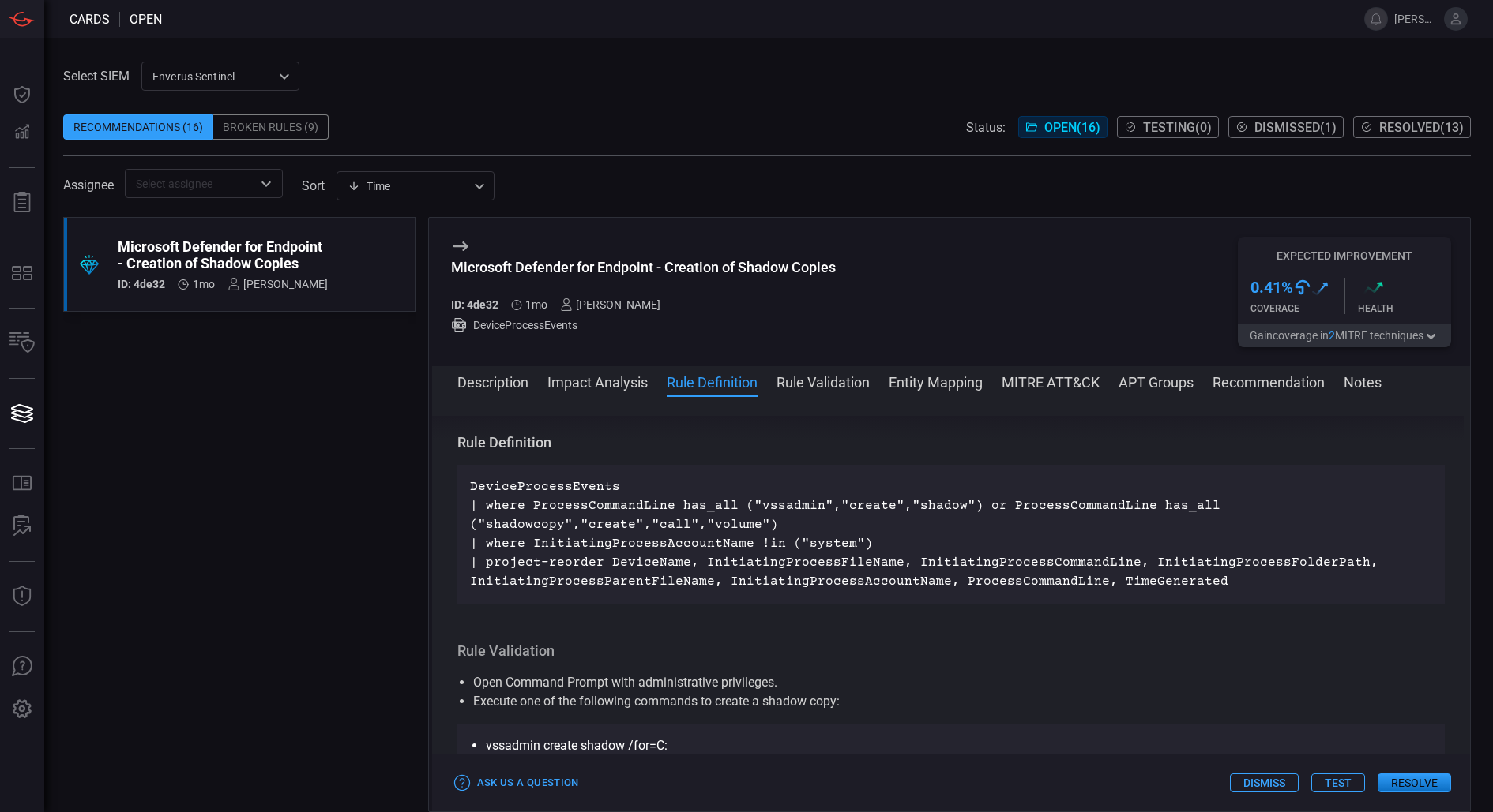
scroll to position [508, 0]
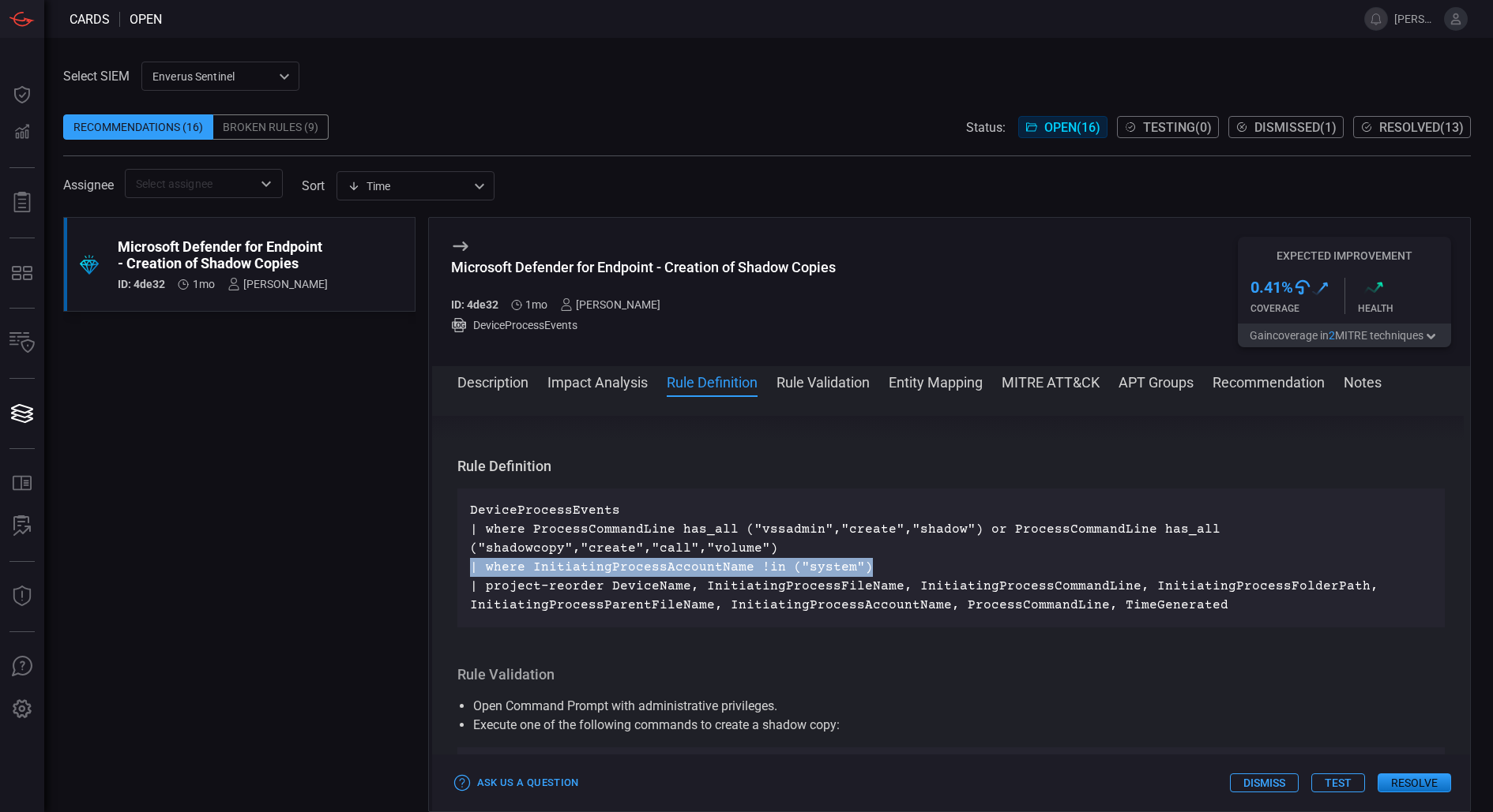
drag, startPoint x: 470, startPoint y: 567, endPoint x: 997, endPoint y: 566, distance: 527.0
click at [997, 566] on p "DeviceProcessEvents | where ProcessCommandLine has_all ("vssadmin","create","sh…" at bounding box center [952, 558] width 963 height 113
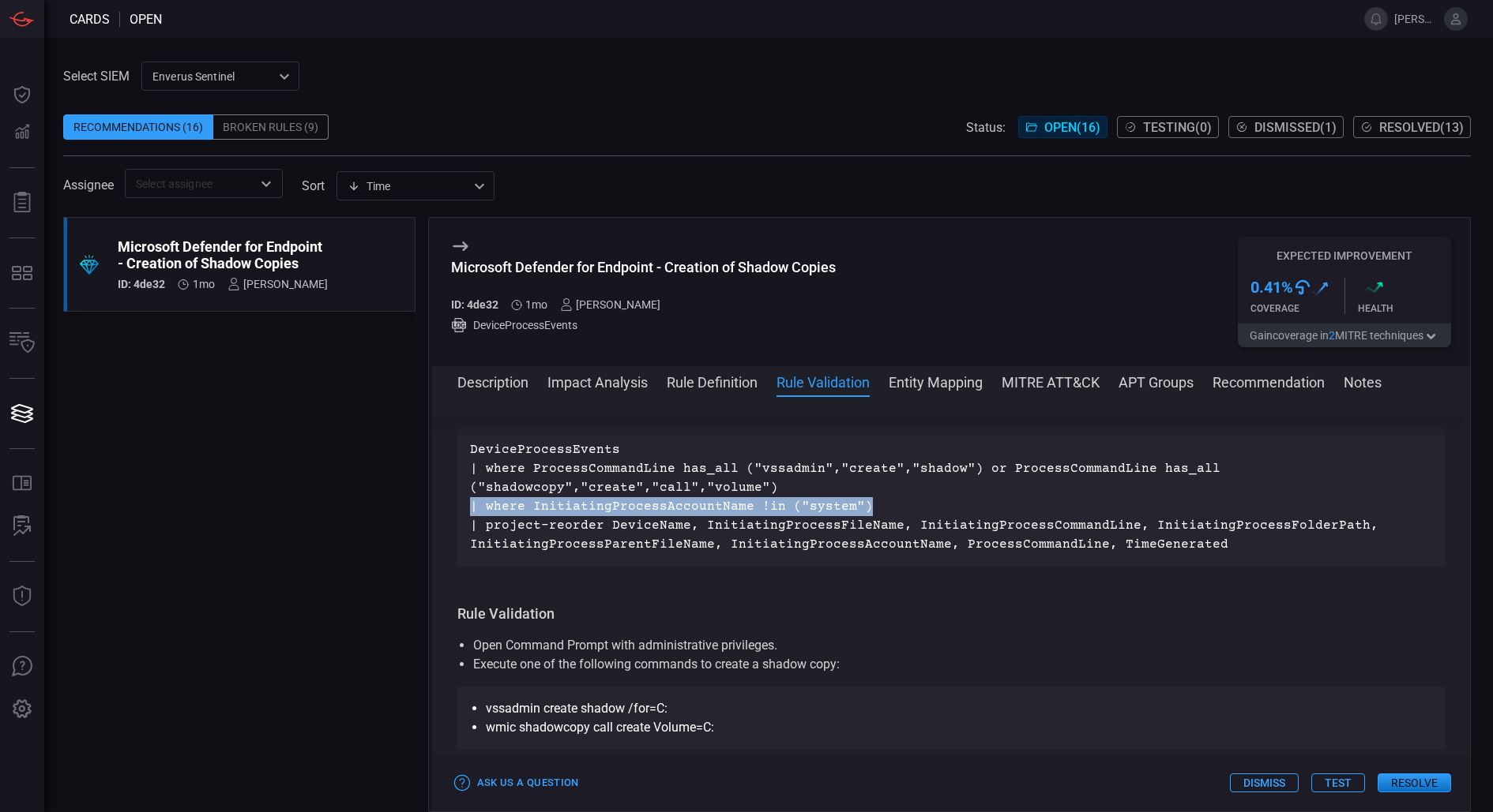
scroll to position [547, 0]
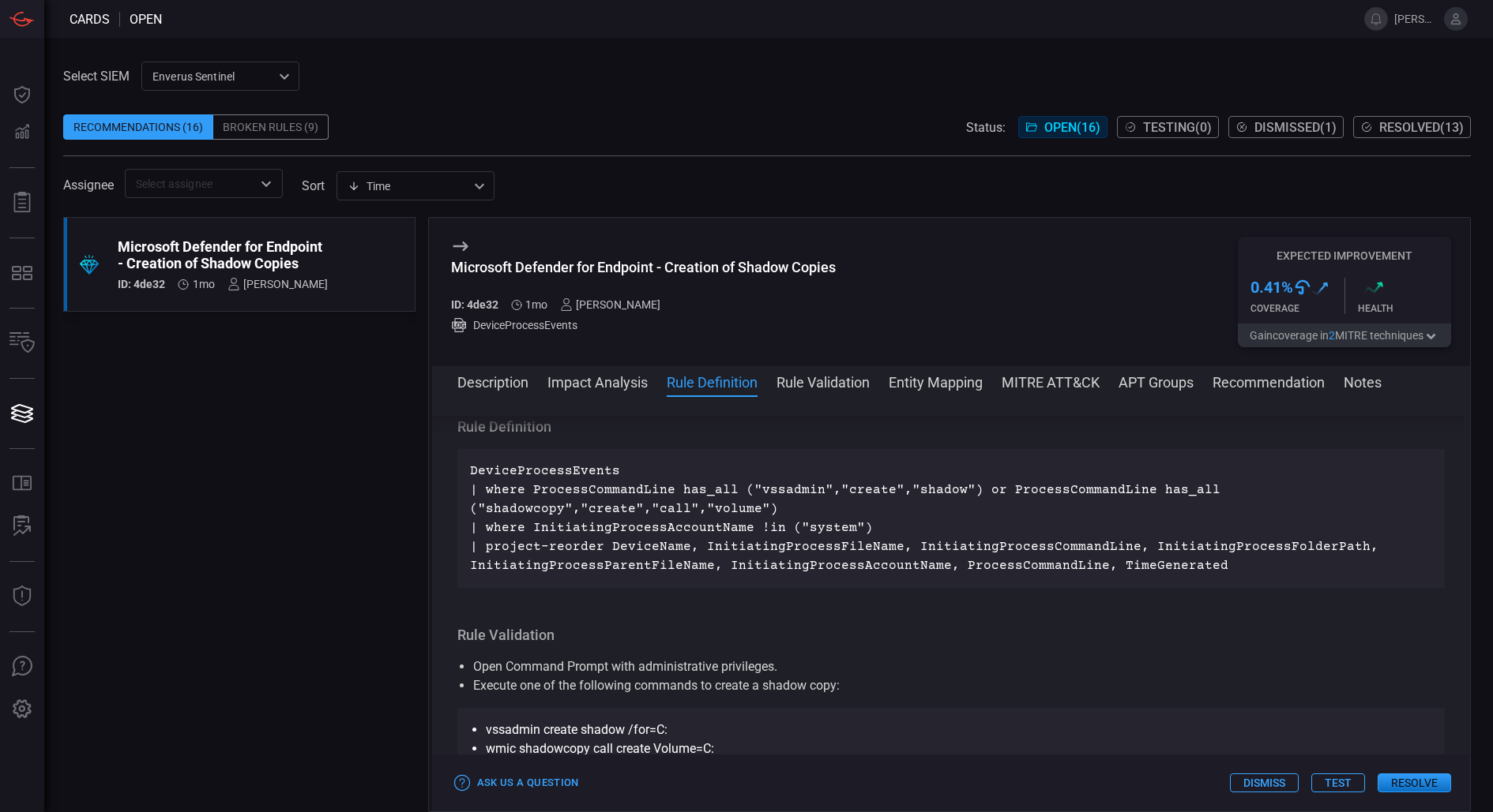
click at [812, 261] on div "Microsoft Defender for Endpoint - Creation of Shadow Copies" at bounding box center [643, 267] width 385 height 17
copy div "Microsoft Defender for Endpoint - Creation of Shadow Copies"
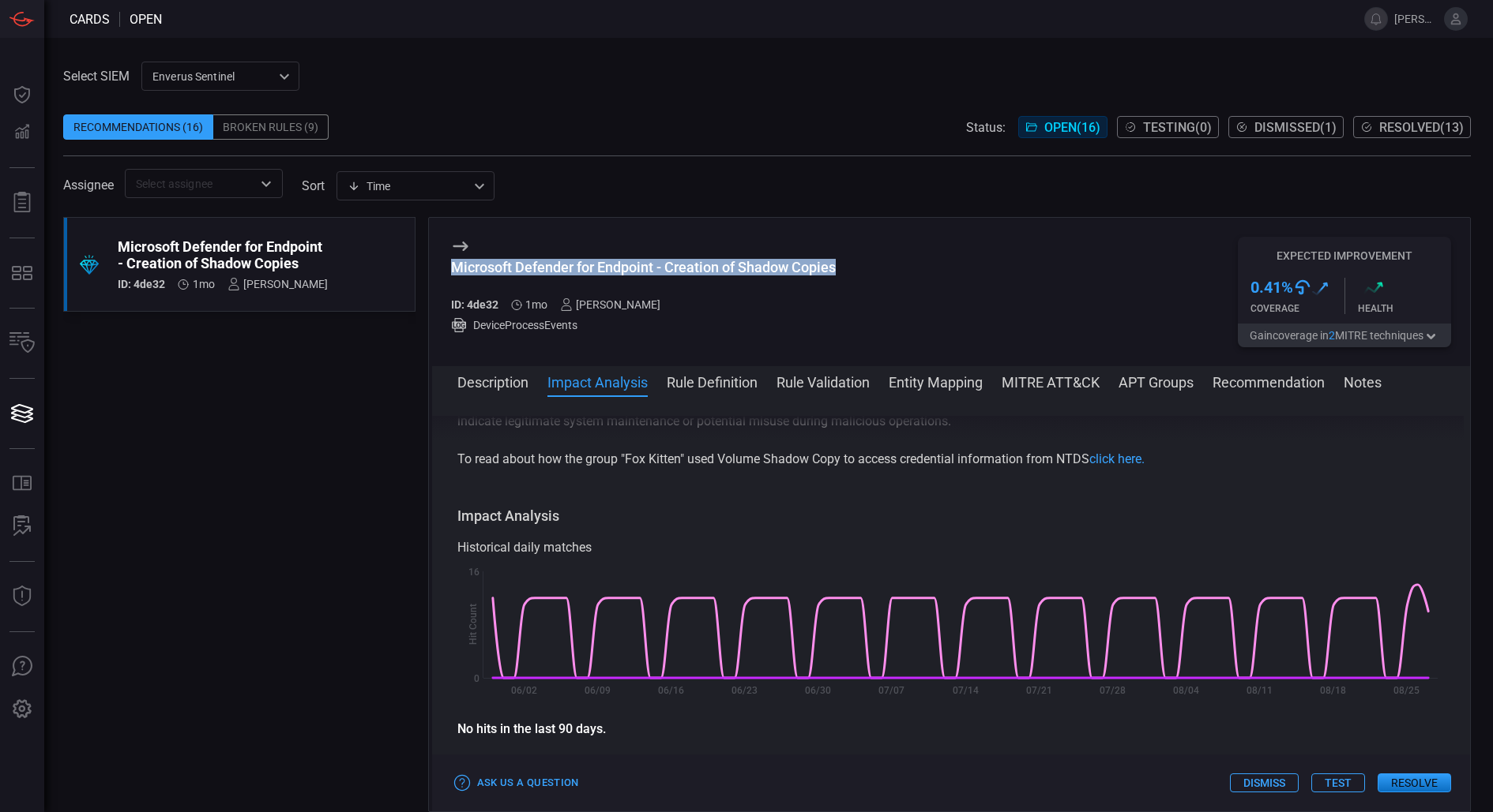
scroll to position [146, 0]
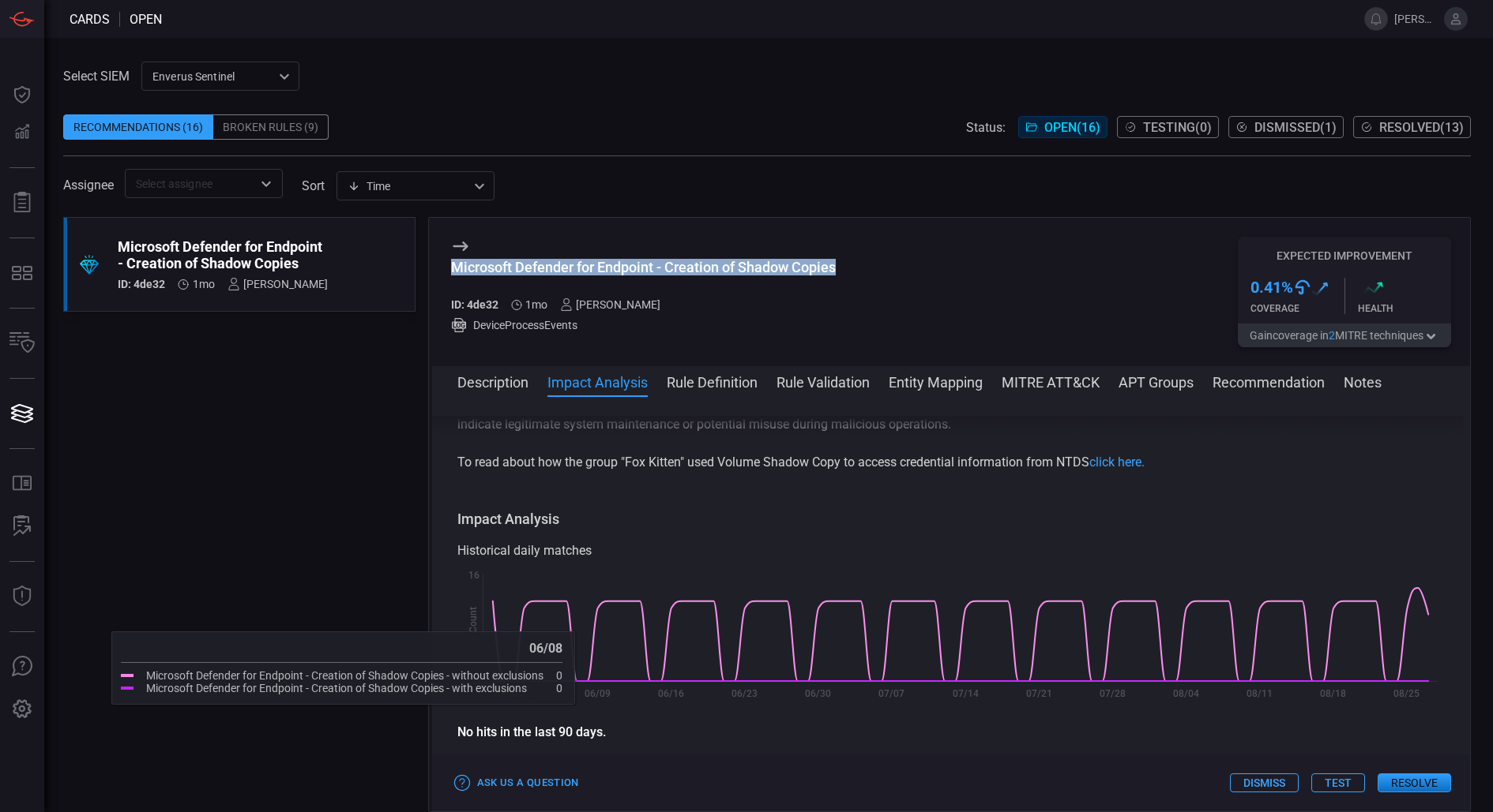
click at [711, 381] on button "Rule Definition" at bounding box center [712, 381] width 90 height 19
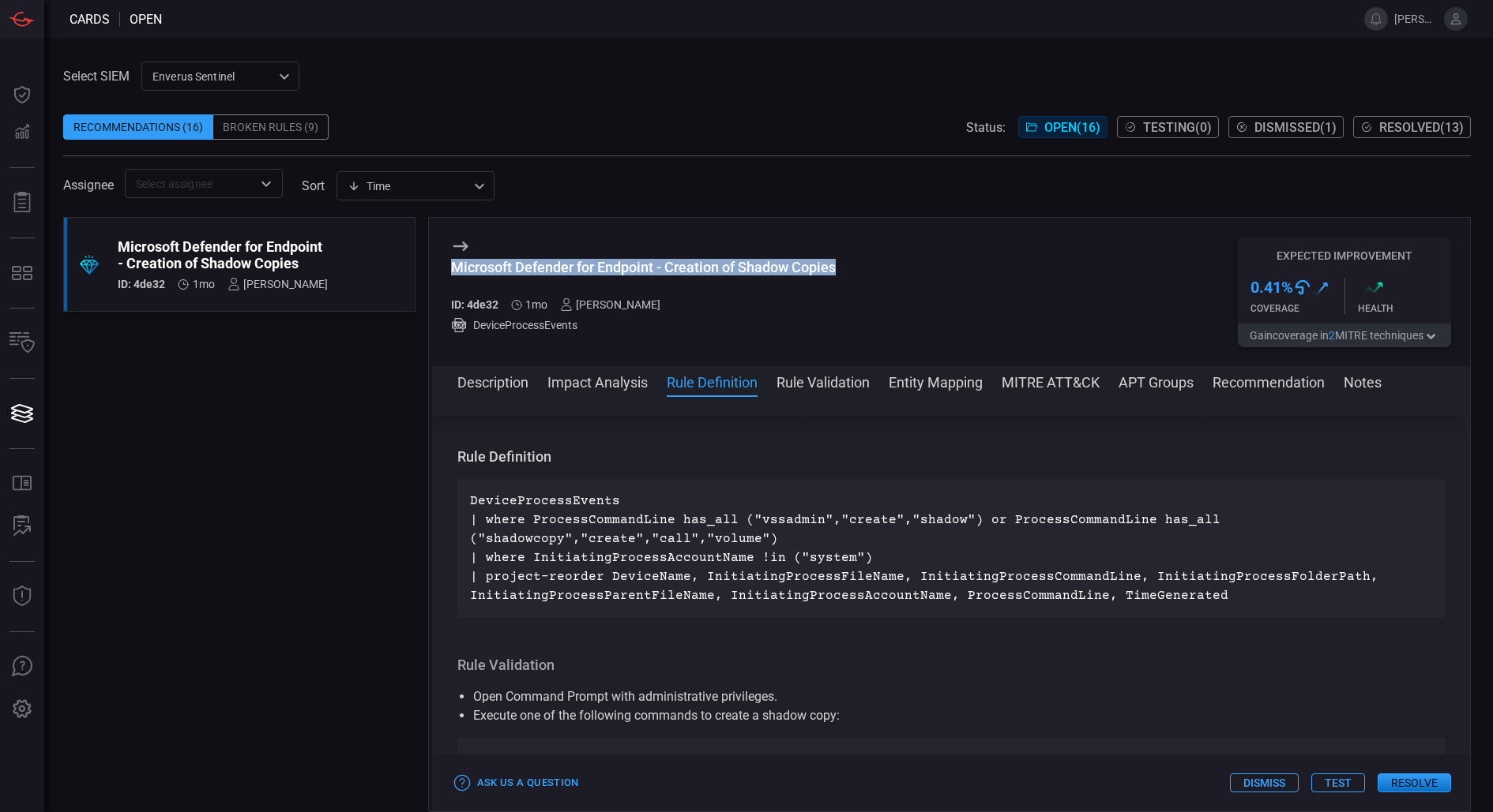
scroll to position [532, 0]
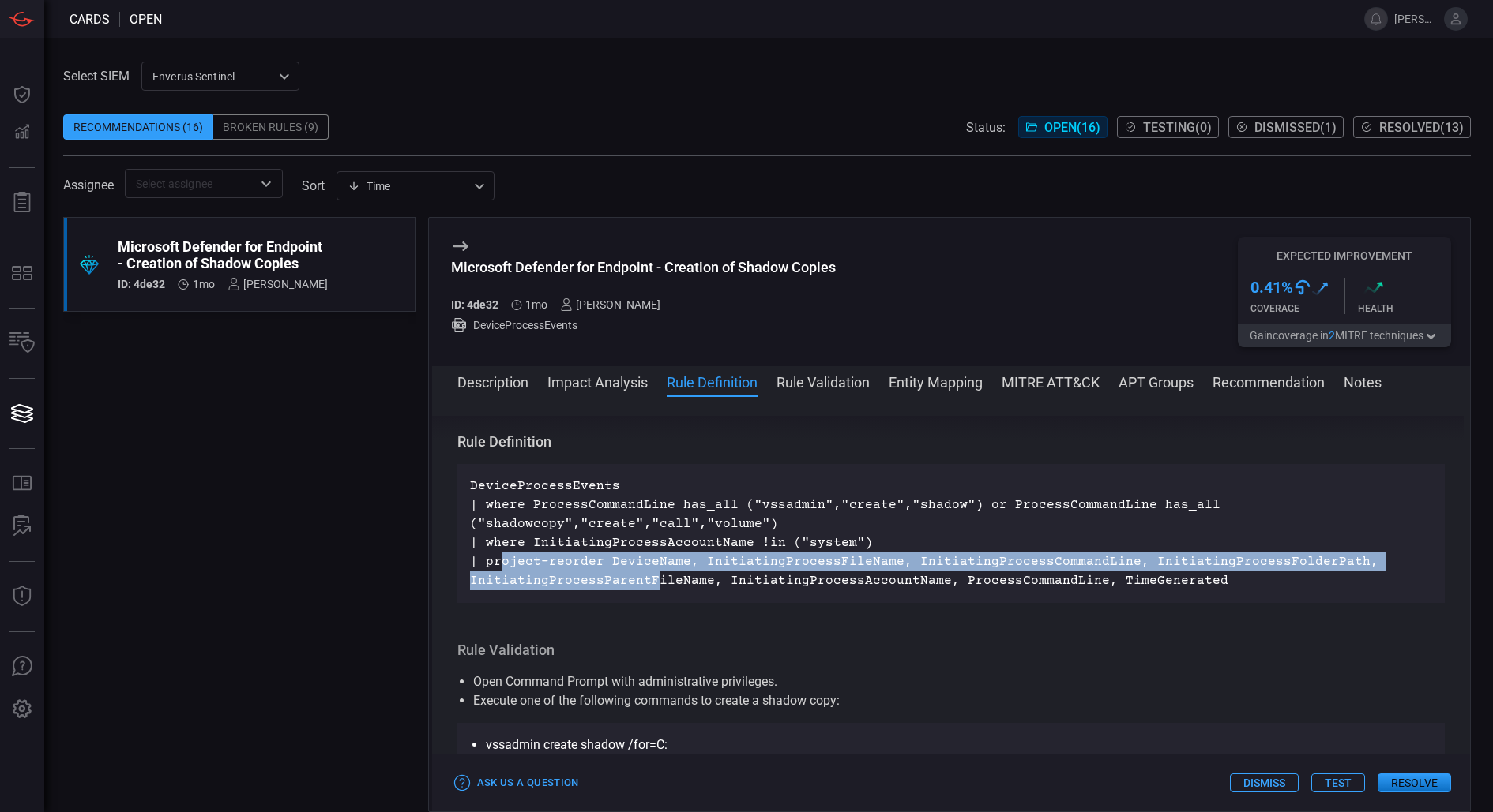
drag, startPoint x: 495, startPoint y: 567, endPoint x: 654, endPoint y: 582, distance: 159.7
click at [654, 582] on p "DeviceProcessEvents | where ProcessCommandLine has_all ("vssadmin","create","sh…" at bounding box center [952, 533] width 963 height 113
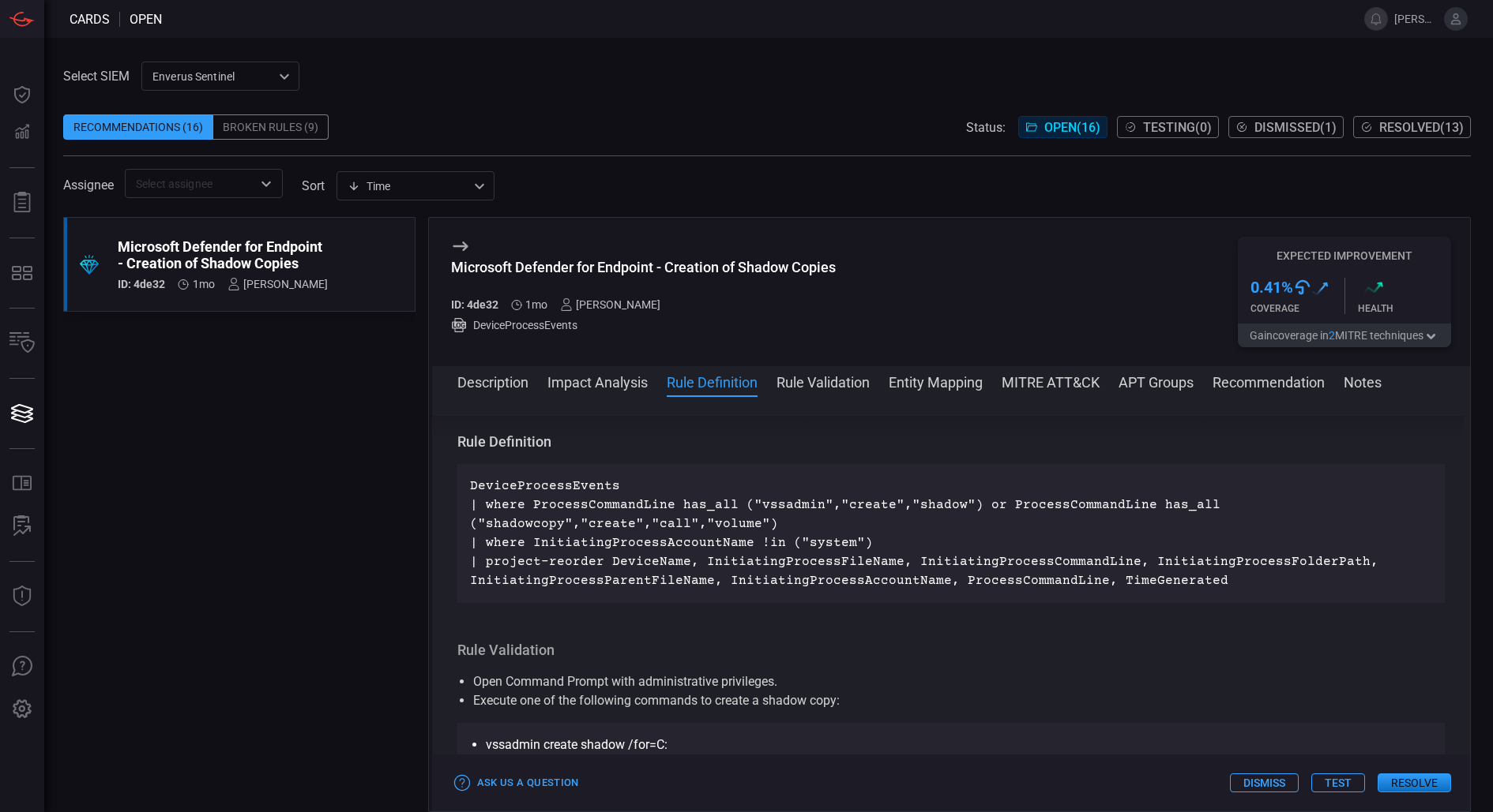
click at [795, 535] on p "DeviceProcessEvents | where ProcessCommandLine has_all ("vssadmin","create","sh…" at bounding box center [952, 533] width 963 height 113
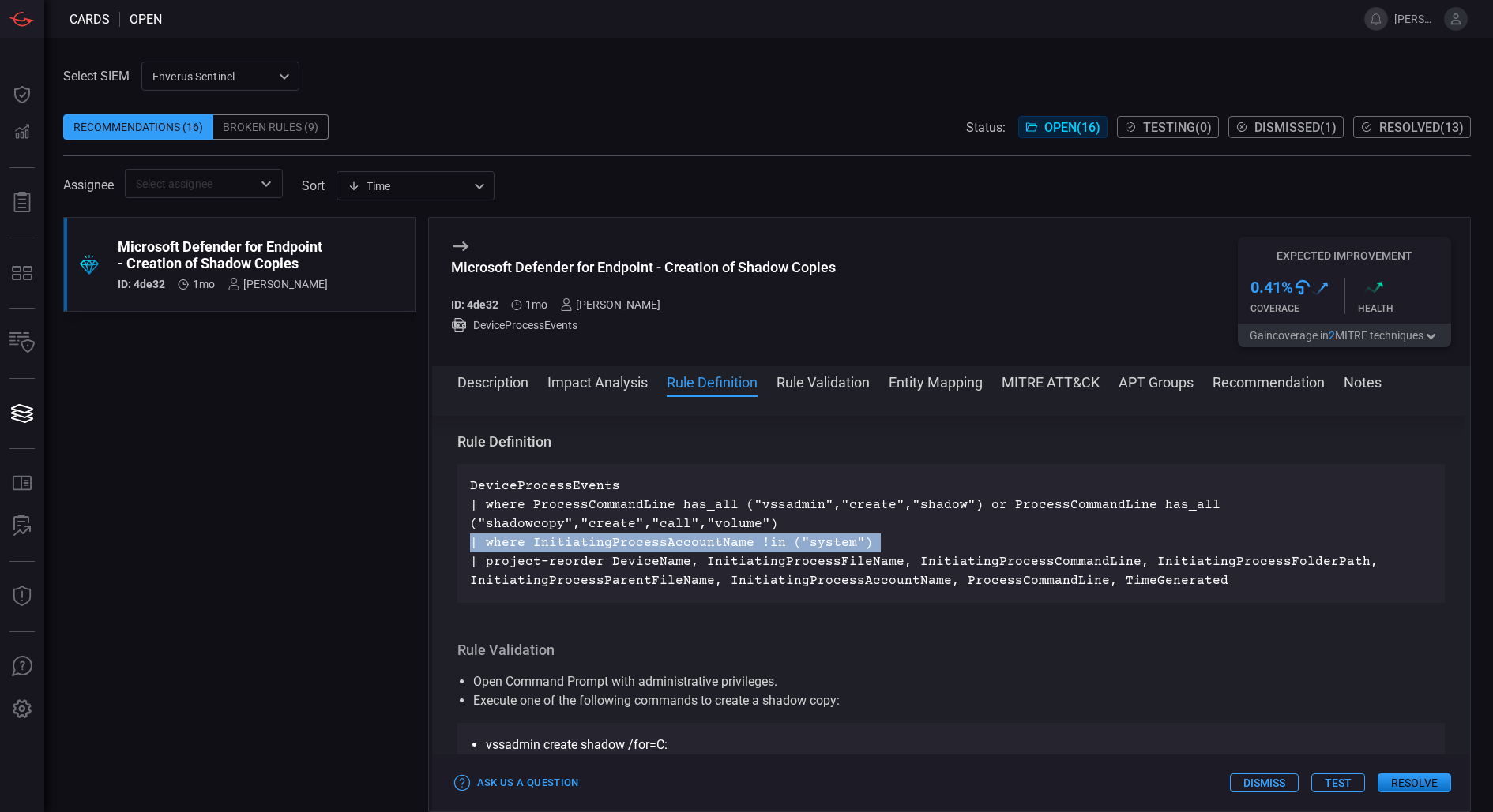
click at [795, 535] on p "DeviceProcessEvents | where ProcessCommandLine has_all ("vssadmin","create","sh…" at bounding box center [952, 533] width 963 height 113
click at [926, 548] on p "DeviceProcessEvents | where ProcessCommandLine has_all ("vssadmin","create","sh…" at bounding box center [952, 533] width 963 height 113
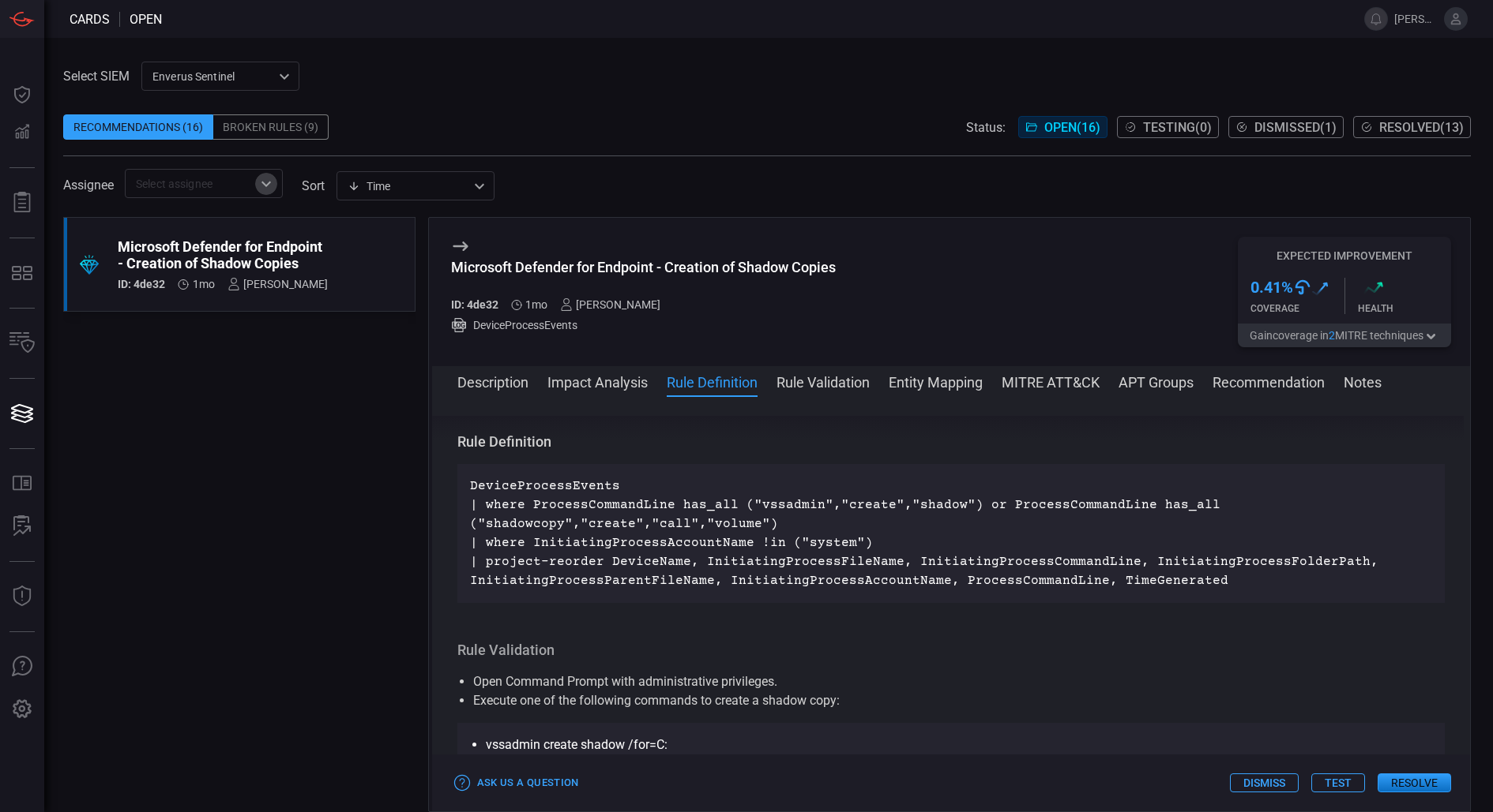
click at [260, 189] on icon "Open" at bounding box center [266, 183] width 19 height 19
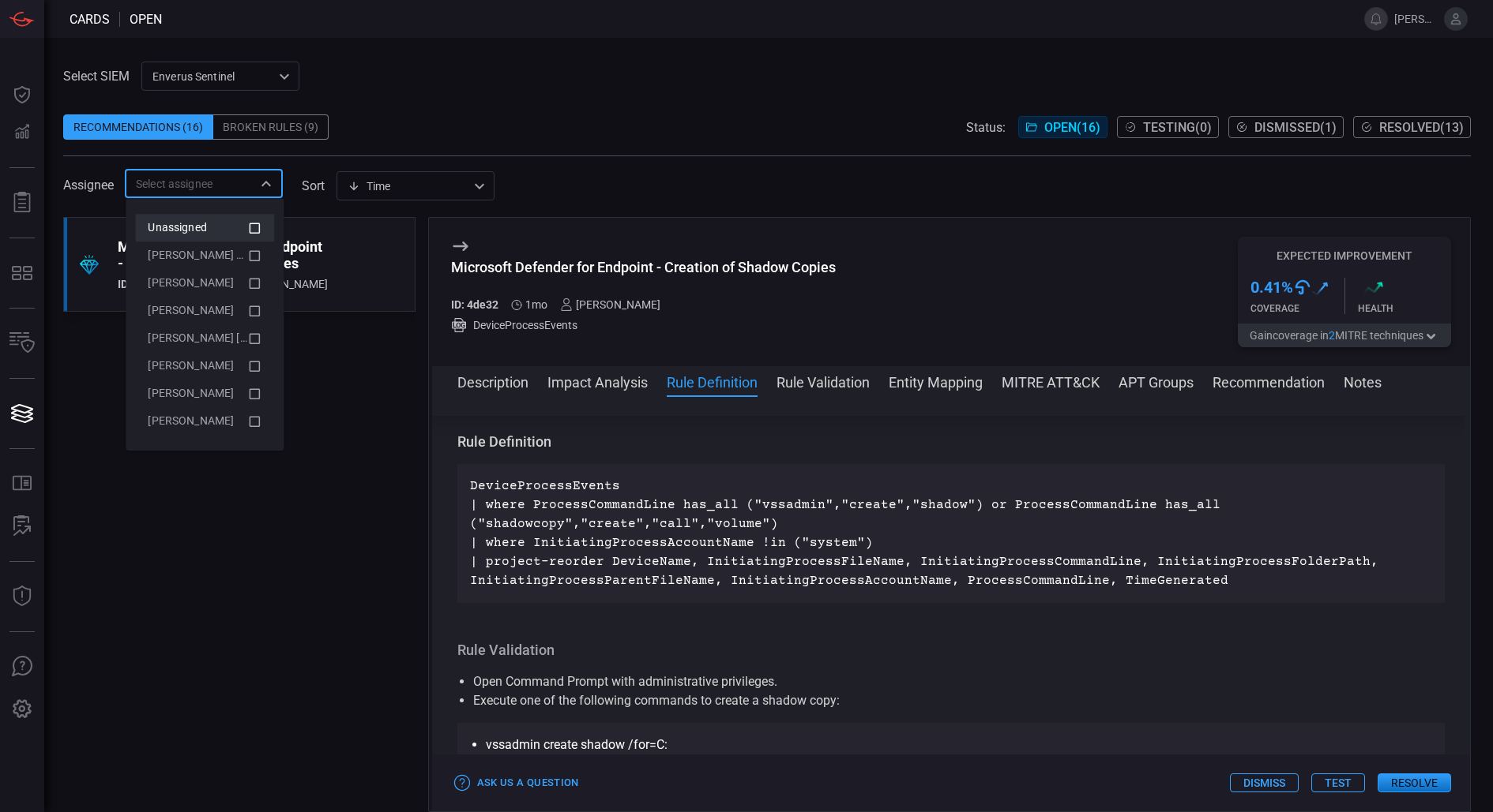
click at [258, 228] on icon at bounding box center [254, 228] width 14 height 19
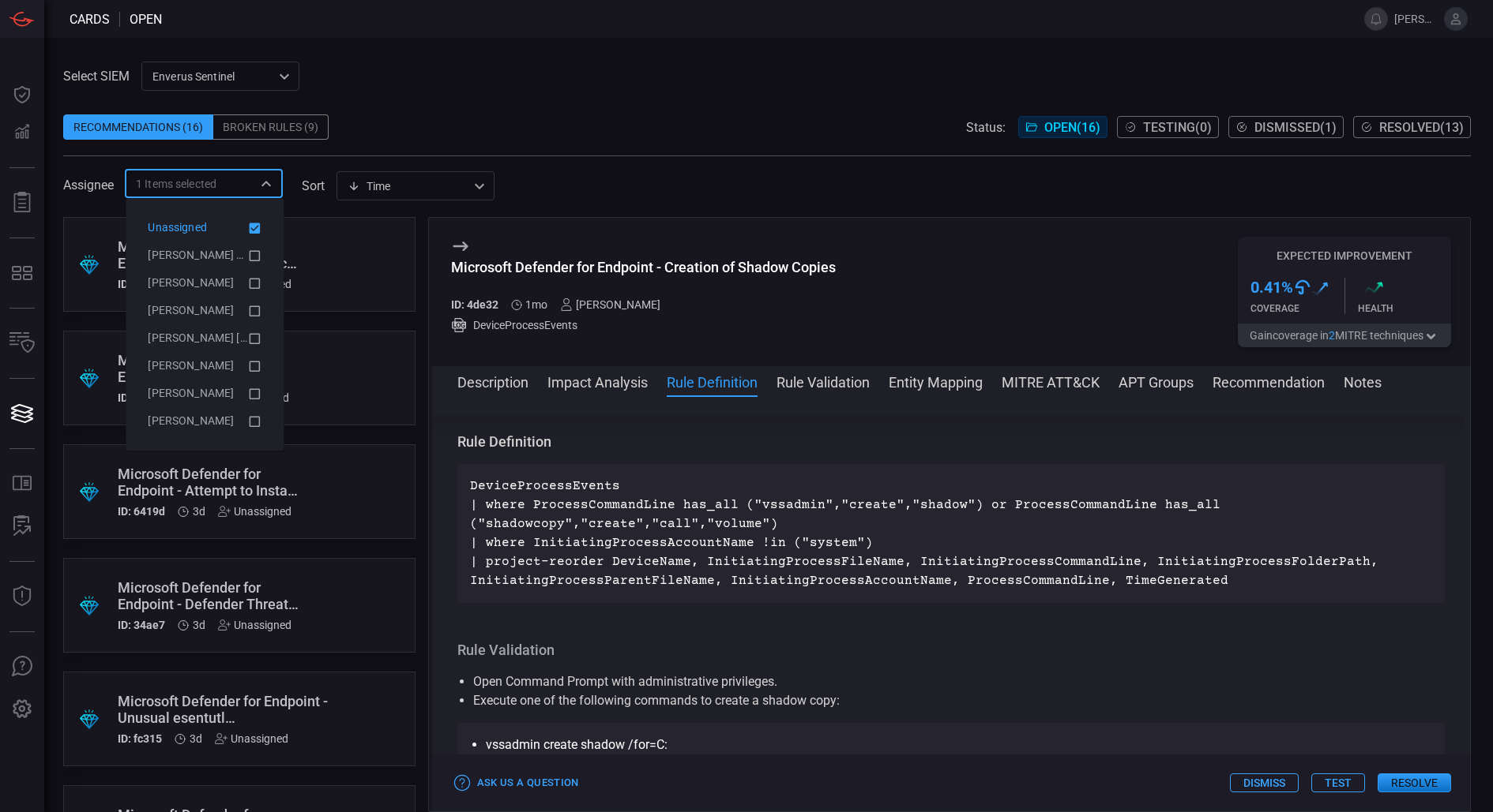
click at [556, 130] on div "Recommendations (16) Broken Rules (9) Status: Open ( 16 ) Testing ( 0 ) Dismiss…" at bounding box center [767, 126] width 1407 height 25
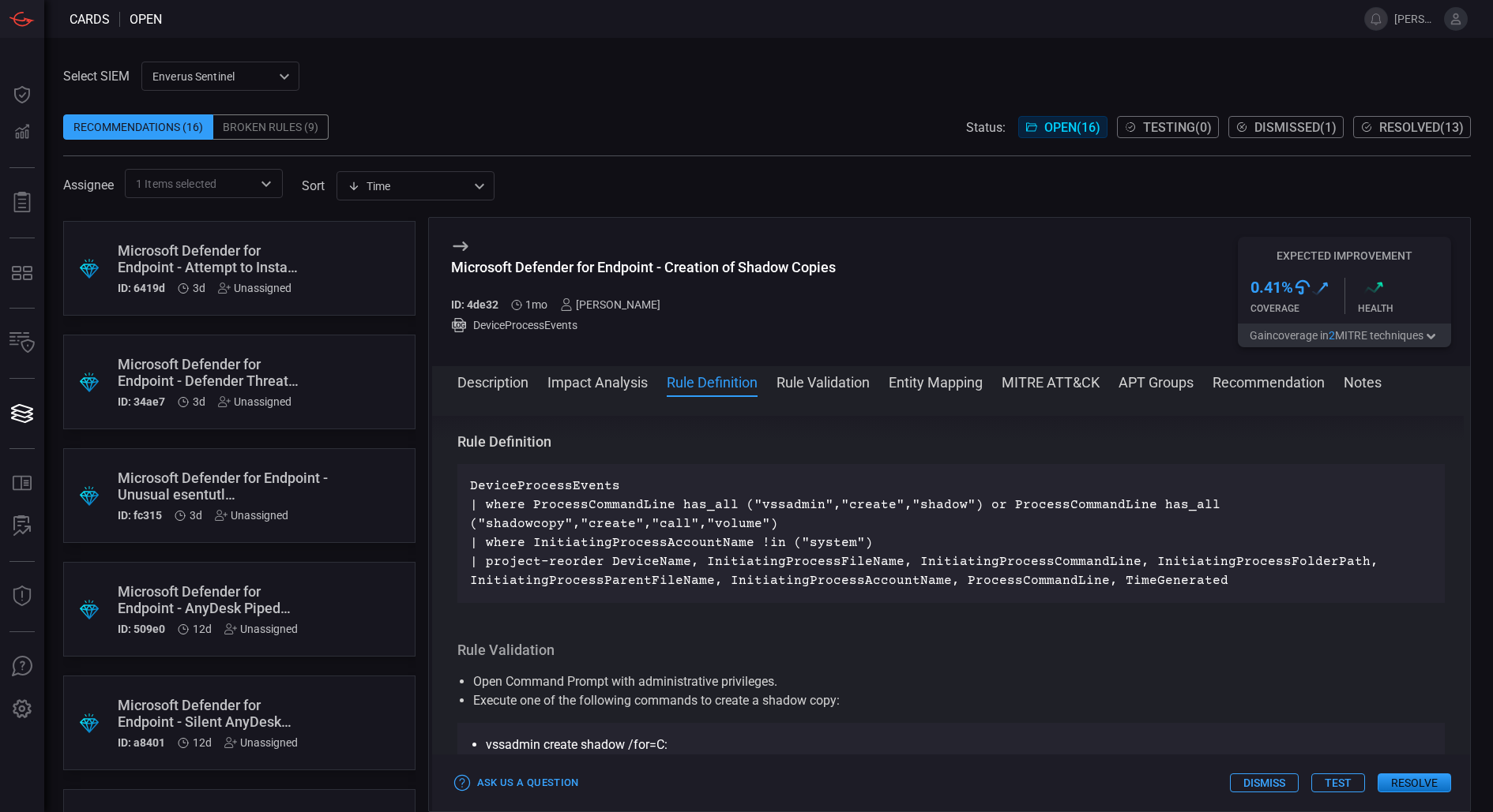
scroll to position [0, 0]
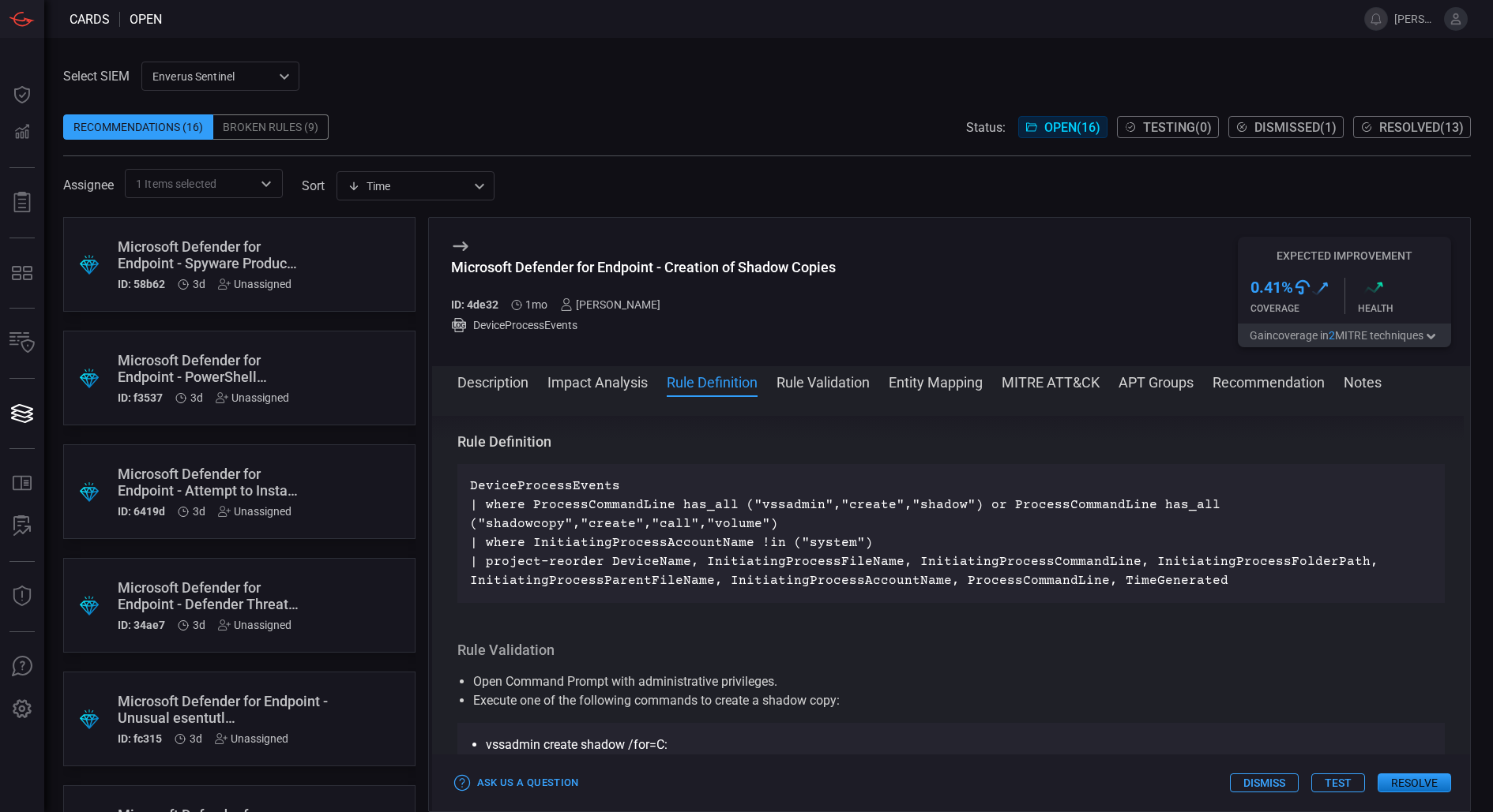
click at [267, 255] on div "Microsoft Defender for Endpoint - Spyware Product Reconnaissance Via WMIC" at bounding box center [209, 255] width 184 height 33
